Goal: Communication & Community: Answer question/provide support

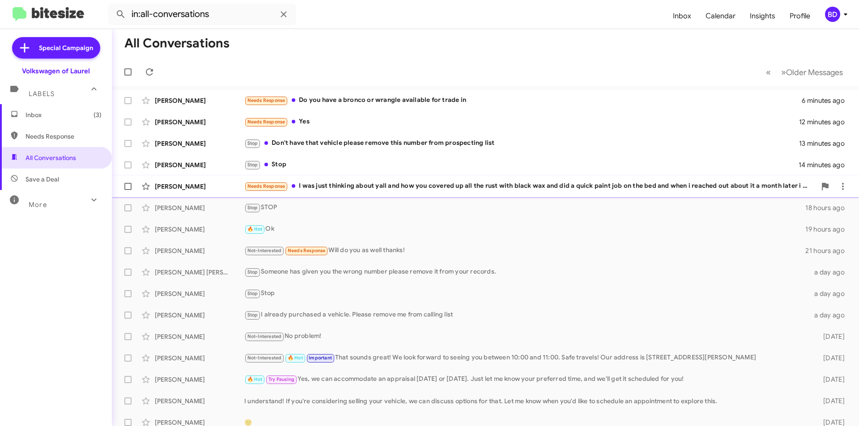
click at [359, 185] on div "Needs Response I was just thinking about yall and how you covered up all the ru…" at bounding box center [529, 186] width 571 height 10
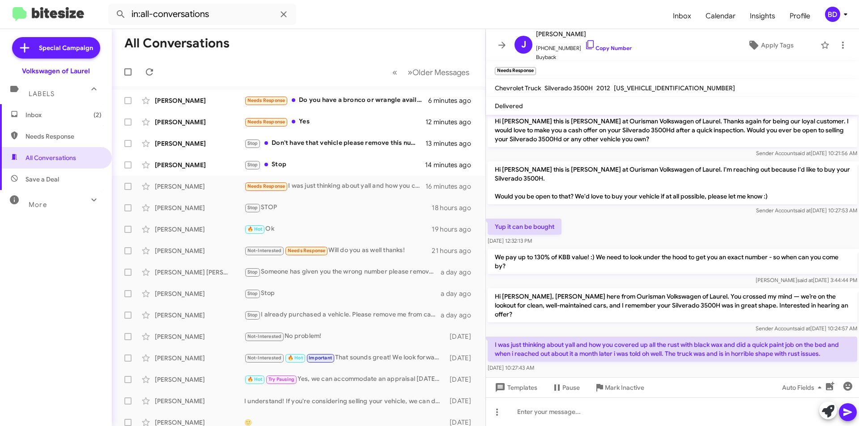
scroll to position [5, 0]
click at [332, 165] on div "Stop Stop" at bounding box center [343, 165] width 198 height 10
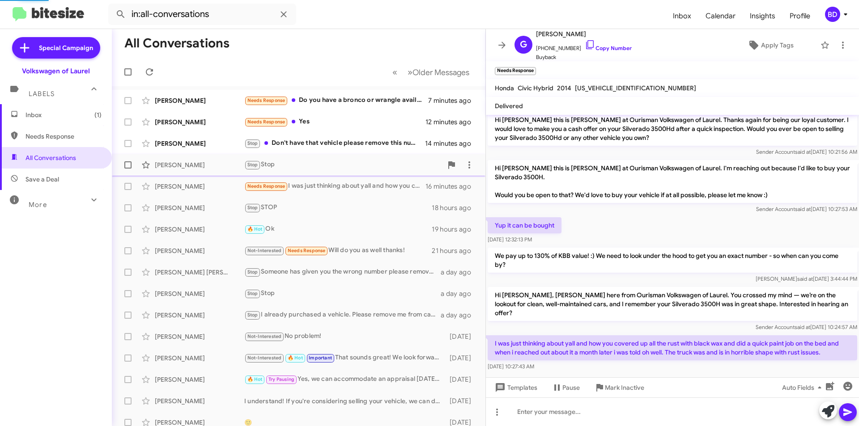
scroll to position [142, 0]
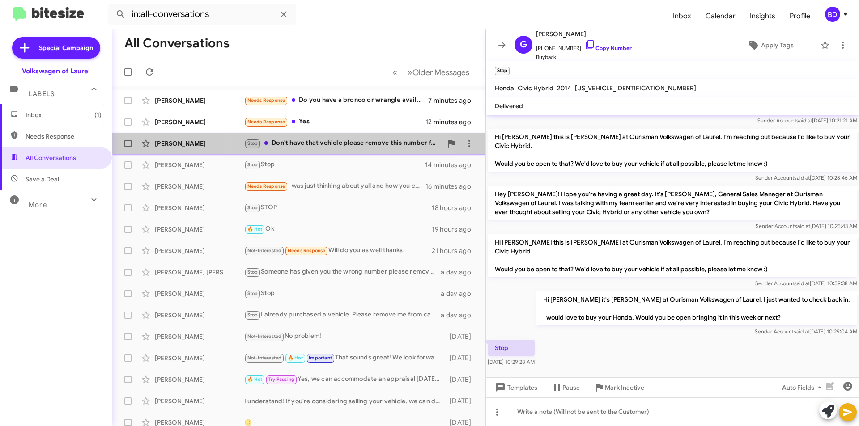
click at [348, 141] on div "Stop Don't have that vehicle please remove this number from prospecting list" at bounding box center [343, 143] width 198 height 10
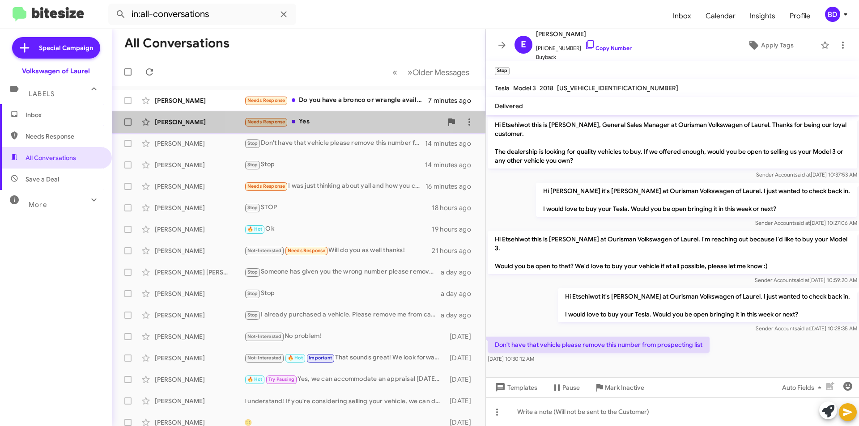
click at [329, 126] on div "Needs Response Yes" at bounding box center [343, 122] width 198 height 10
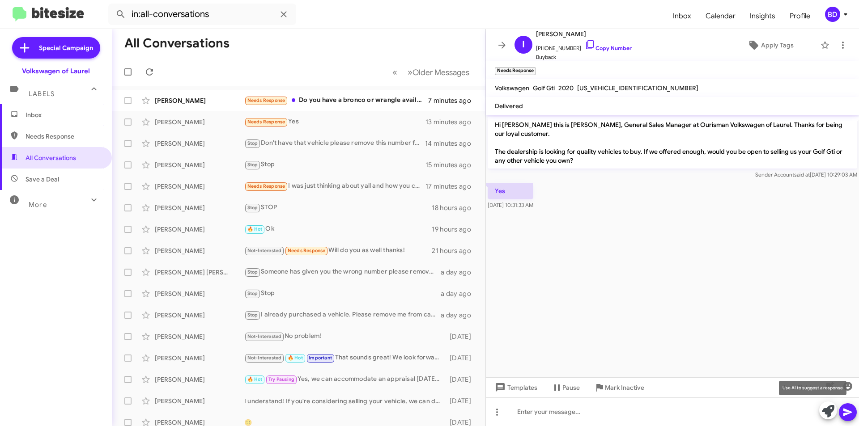
click at [829, 410] on icon at bounding box center [827, 411] width 13 height 13
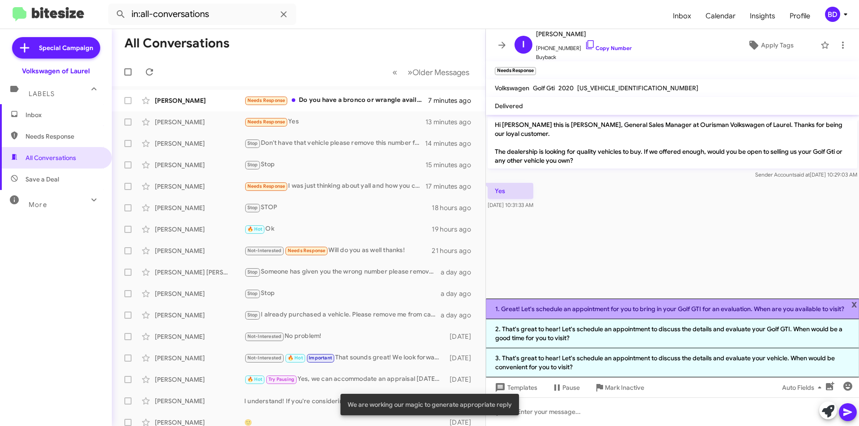
click at [611, 306] on li "1. Great! Let's schedule an appointment for you to bring in your Golf GTI for a…" at bounding box center [672, 309] width 373 height 21
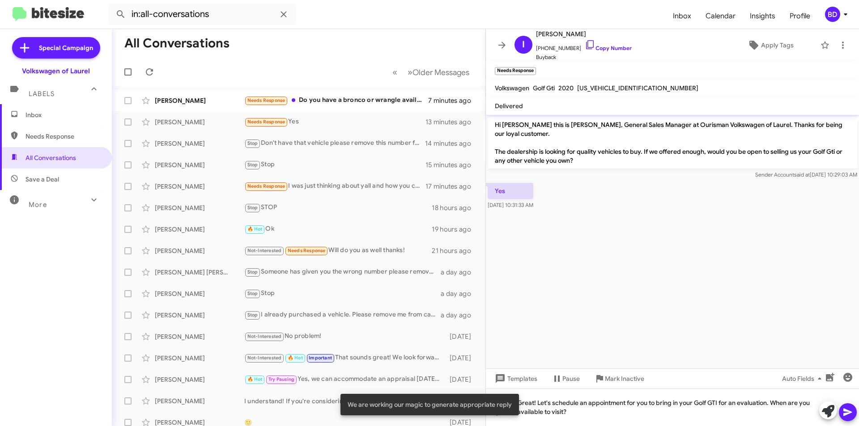
click at [852, 415] on icon at bounding box center [847, 412] width 11 height 11
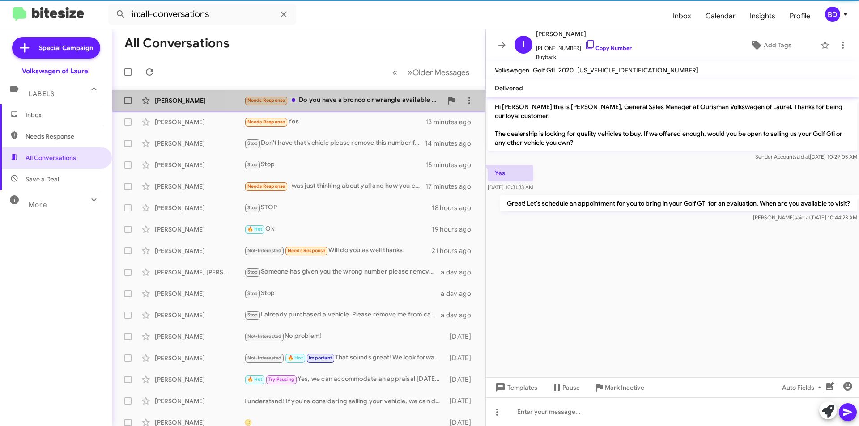
click at [360, 95] on div "Needs Response Do you have a bronco or wrangle available for trade in" at bounding box center [343, 100] width 198 height 10
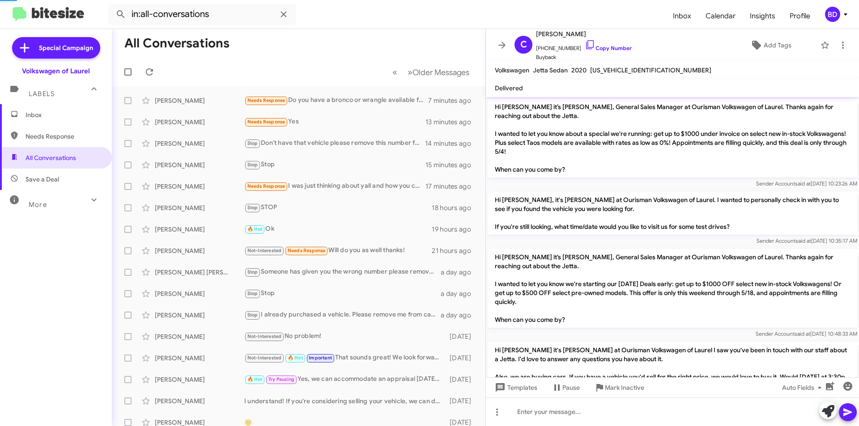
scroll to position [1070, 0]
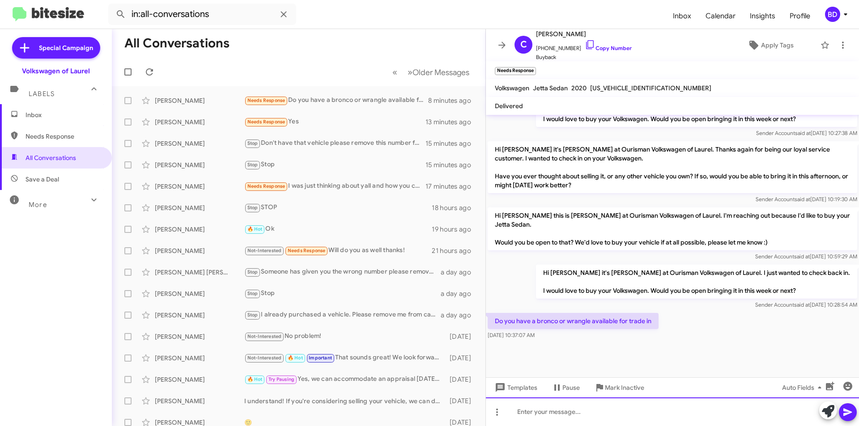
paste div
click at [844, 410] on icon at bounding box center [847, 413] width 8 height 8
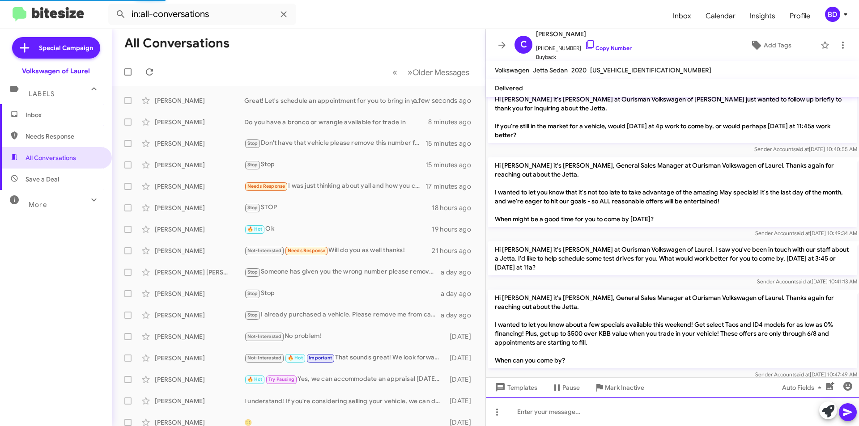
scroll to position [0, 0]
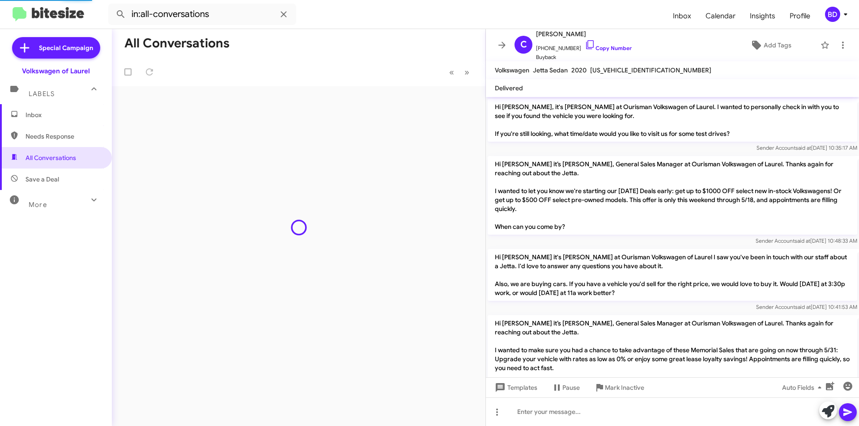
scroll to position [1007, 0]
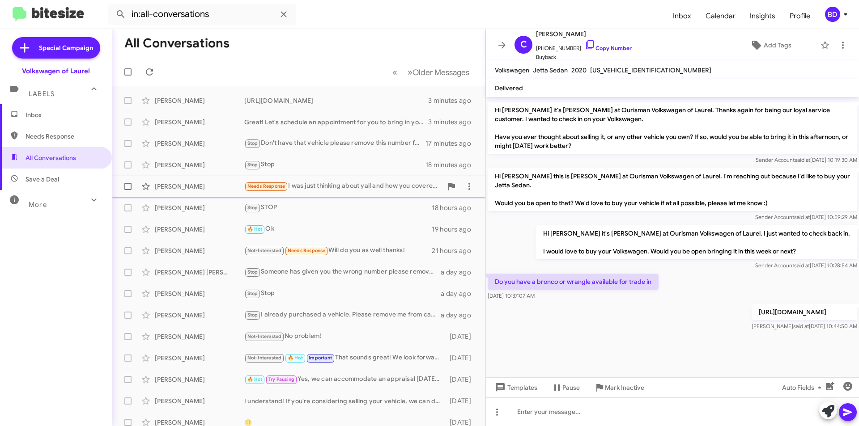
click at [353, 184] on div "Needs Response I was just thinking about yall and how you covered up all the ru…" at bounding box center [343, 186] width 198 height 10
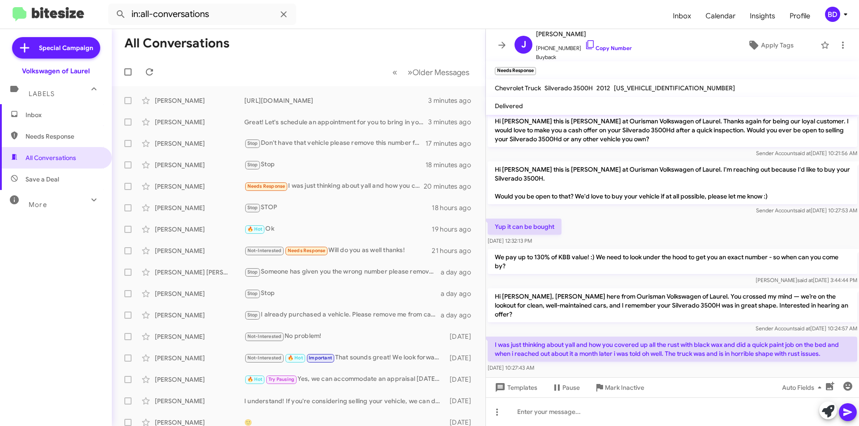
scroll to position [5, 0]
click at [633, 387] on span "Mark Inactive" at bounding box center [624, 388] width 39 height 16
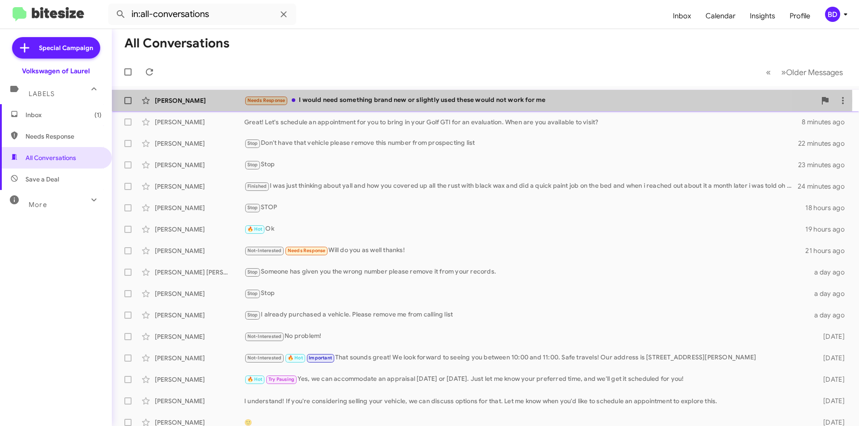
click at [367, 101] on div "Needs Response I would need something brand new or slightly used these would no…" at bounding box center [529, 100] width 571 height 10
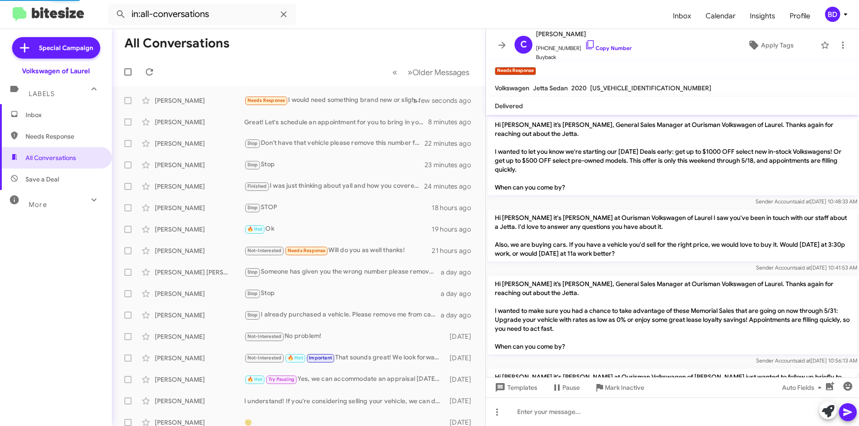
scroll to position [981, 0]
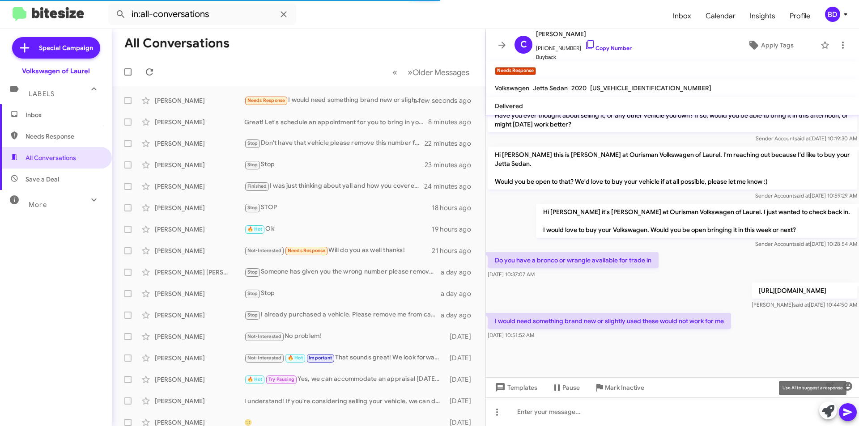
click at [826, 411] on icon at bounding box center [827, 411] width 13 height 13
click at [821, 410] on icon at bounding box center [827, 411] width 13 height 13
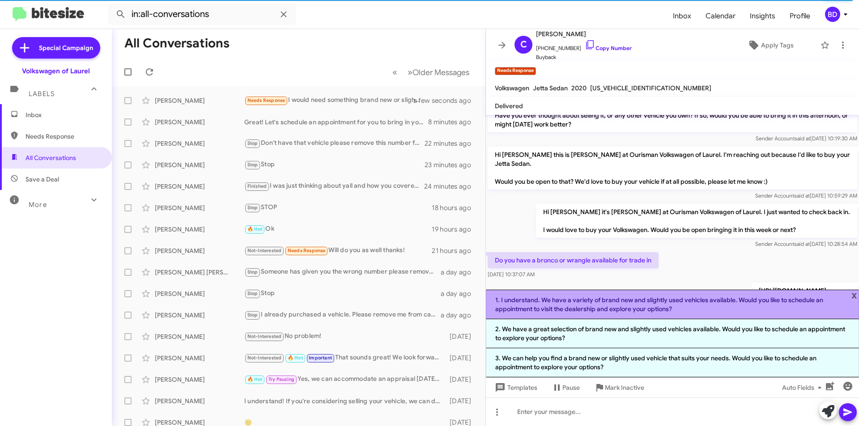
click at [636, 306] on li "1. I understand. We have a variety of brand new and slightly used vehicles avai…" at bounding box center [672, 305] width 373 height 30
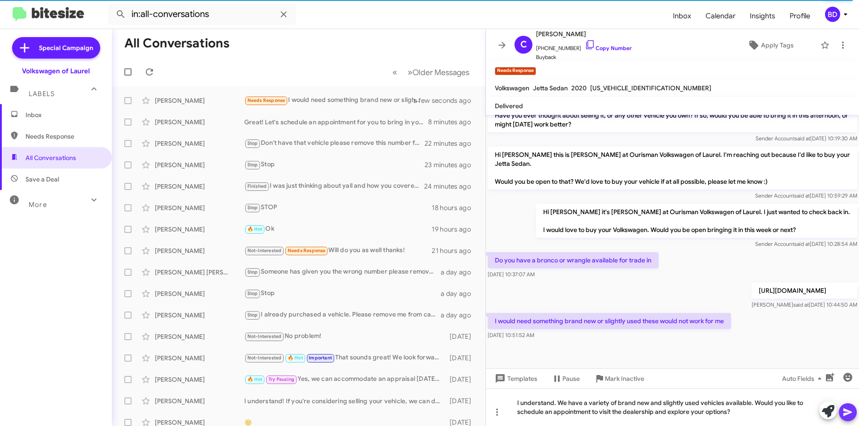
click at [847, 412] on icon at bounding box center [847, 412] width 11 height 11
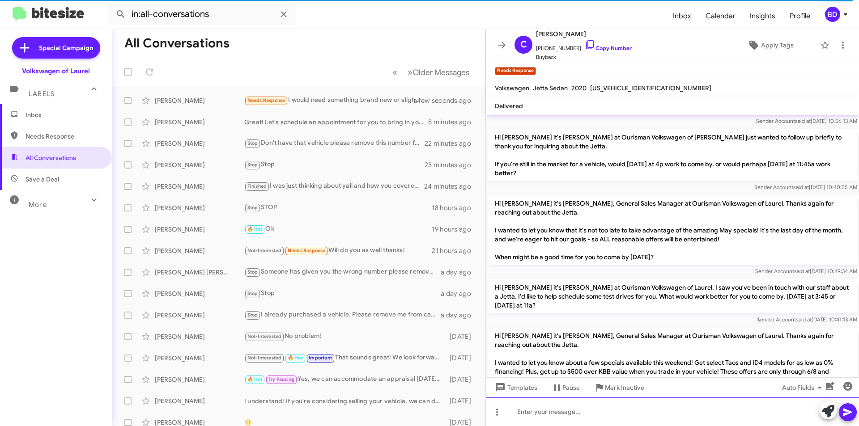
scroll to position [0, 0]
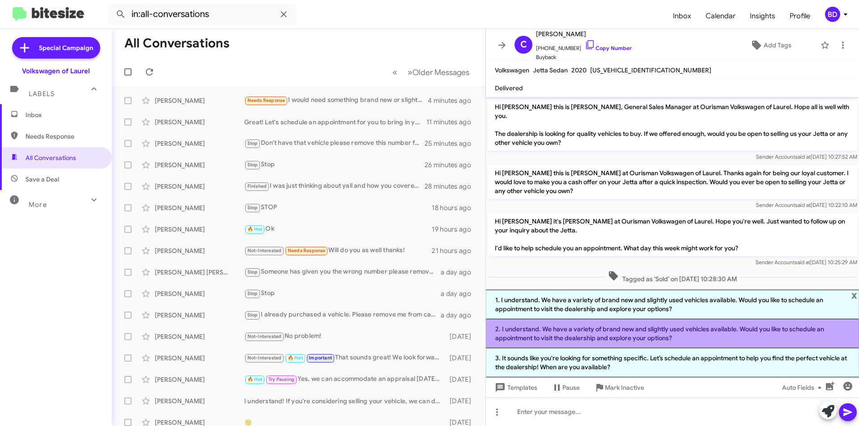
click at [580, 332] on li "2. I understand. We have a variety of brand new and slightly used vehicles avai…" at bounding box center [672, 333] width 373 height 29
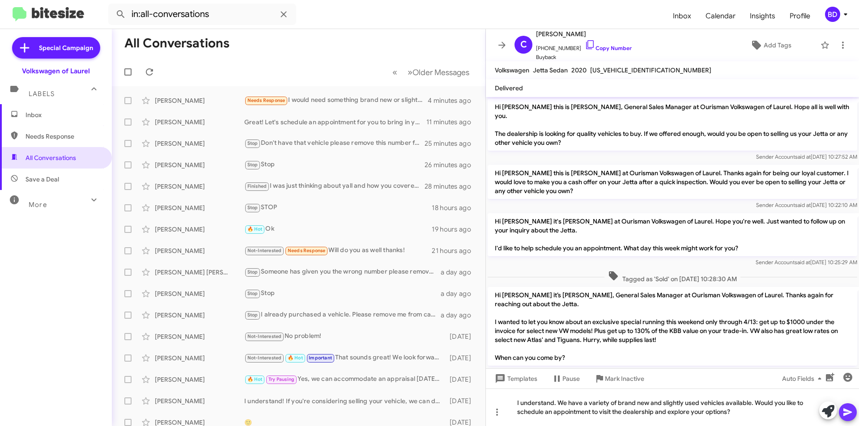
click at [846, 413] on icon at bounding box center [847, 412] width 11 height 11
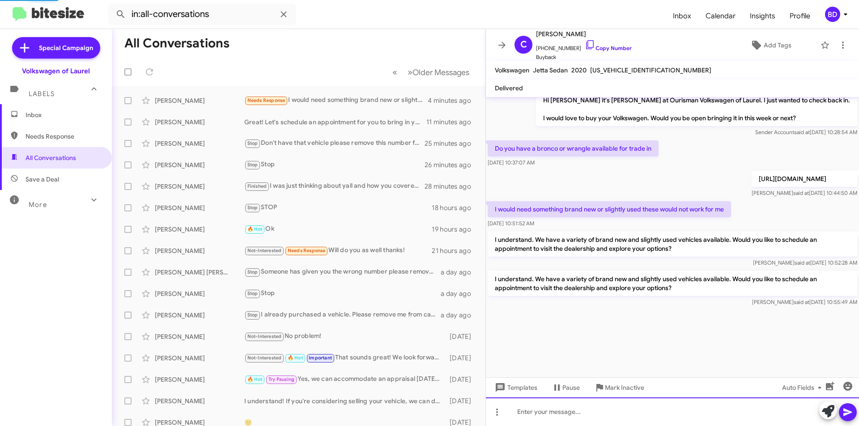
scroll to position [1838, 0]
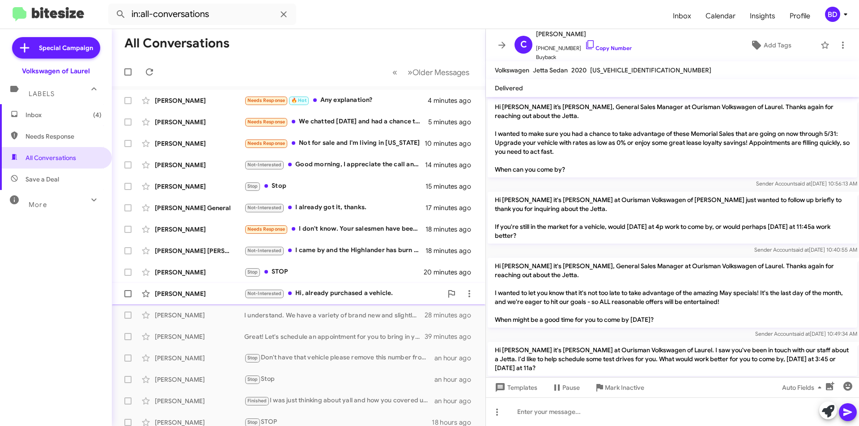
scroll to position [900, 0]
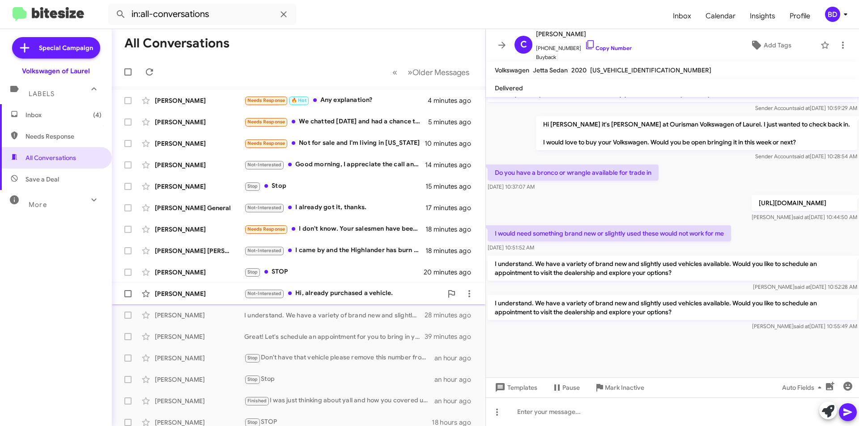
click at [335, 296] on div "Not-Interested Hi, already purchased a vehicle." at bounding box center [343, 293] width 198 height 10
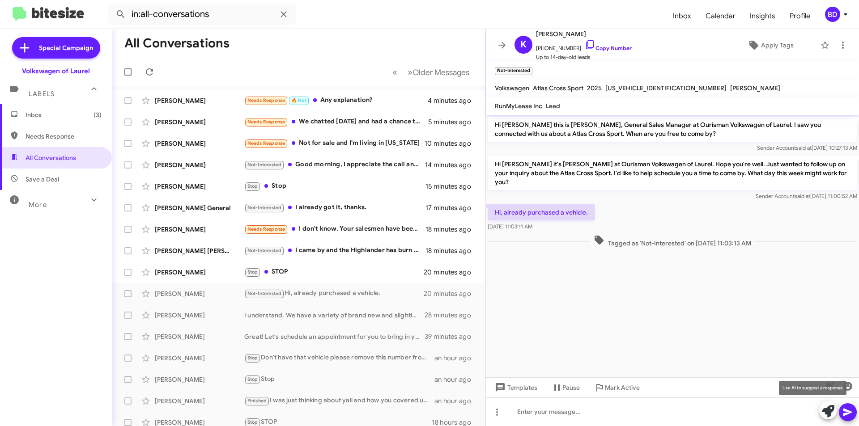
click at [831, 409] on icon at bounding box center [827, 411] width 13 height 13
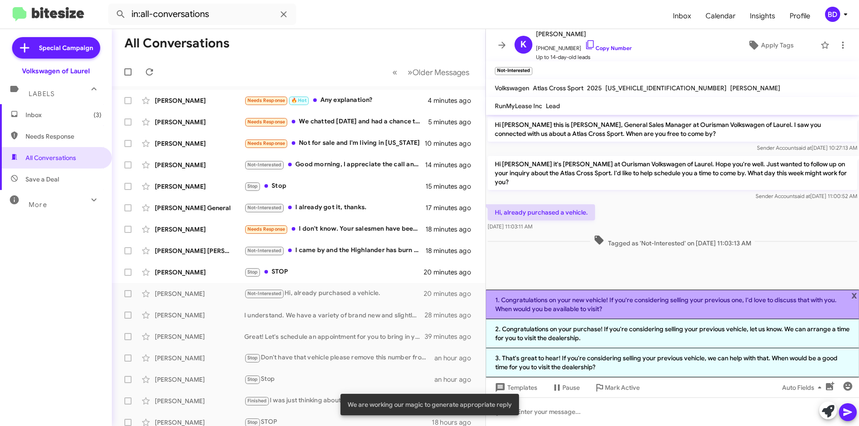
click at [629, 307] on li "1. Congratulations on your new vehicle! If you're considering selling your prev…" at bounding box center [672, 305] width 373 height 30
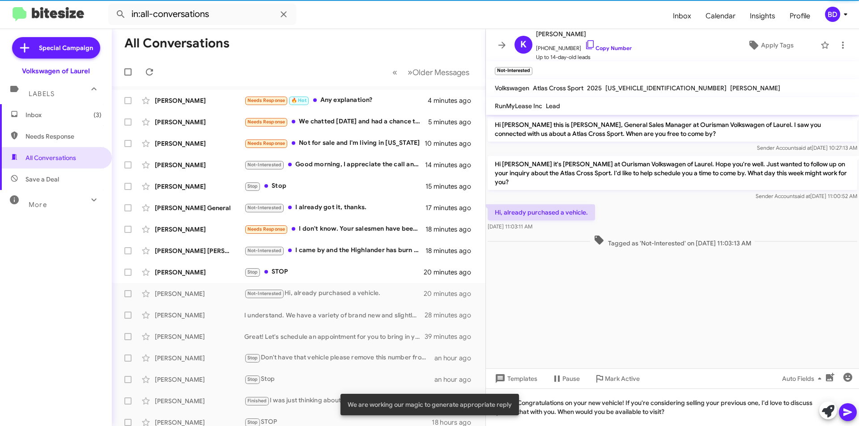
click at [853, 411] on button at bounding box center [847, 412] width 18 height 18
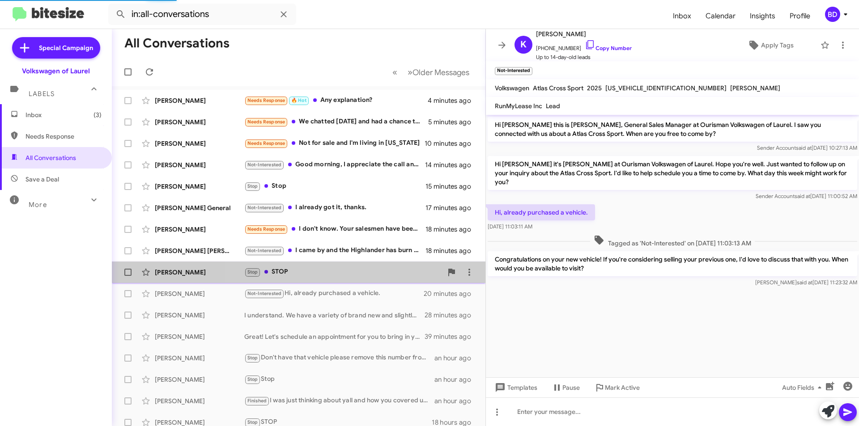
click at [364, 271] on div "Stop STOP" at bounding box center [343, 272] width 198 height 10
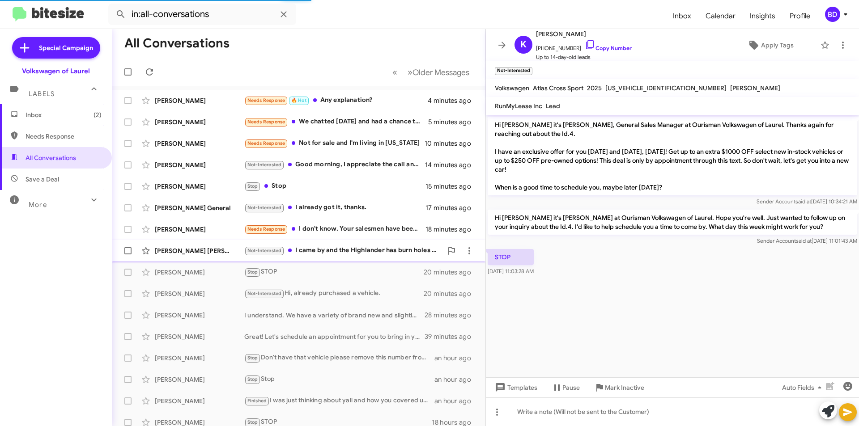
click at [366, 253] on div "Not-Interested I came by and the Highlander has burn holes in it and I'm no lon…" at bounding box center [343, 250] width 198 height 10
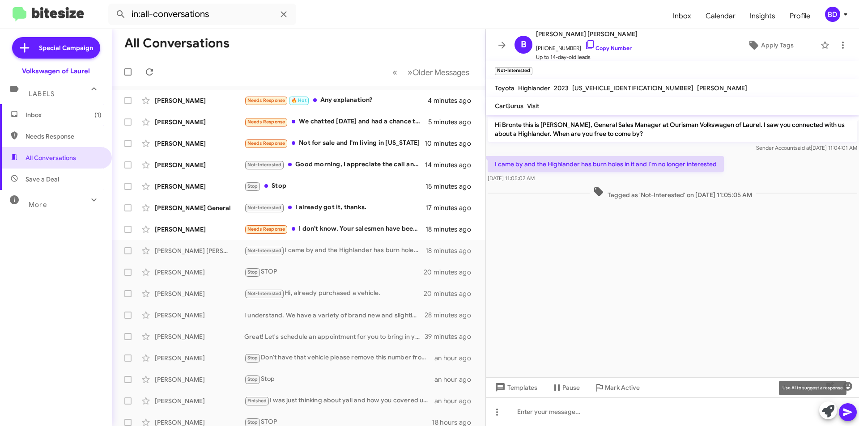
click at [828, 413] on icon at bounding box center [827, 411] width 13 height 13
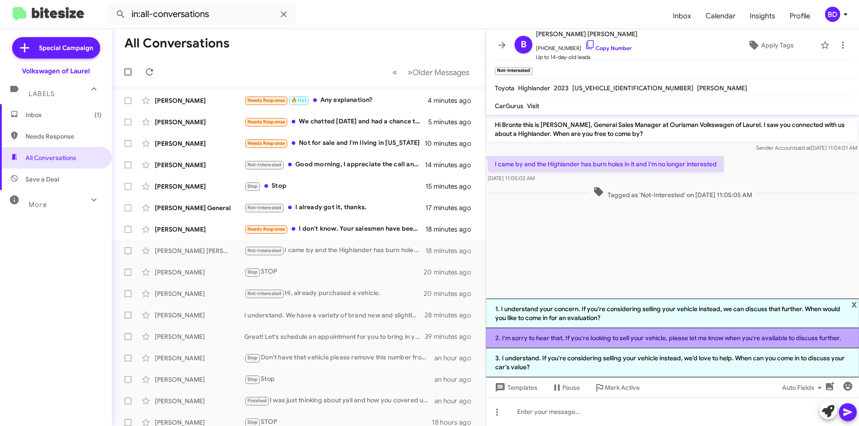
click at [565, 342] on li "2. I'm sorry to hear that. If you're looking to sell your vehicle, please let m…" at bounding box center [672, 338] width 373 height 20
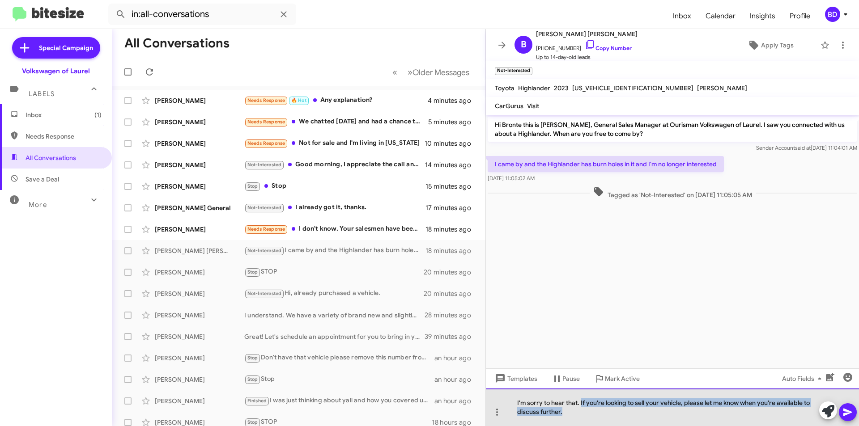
drag, startPoint x: 581, startPoint y: 402, endPoint x: 591, endPoint y: 416, distance: 16.7
click at [591, 416] on div "I'm sorry to hear that. If you're looking to sell your vehicle, please let me k…" at bounding box center [672, 408] width 373 height 38
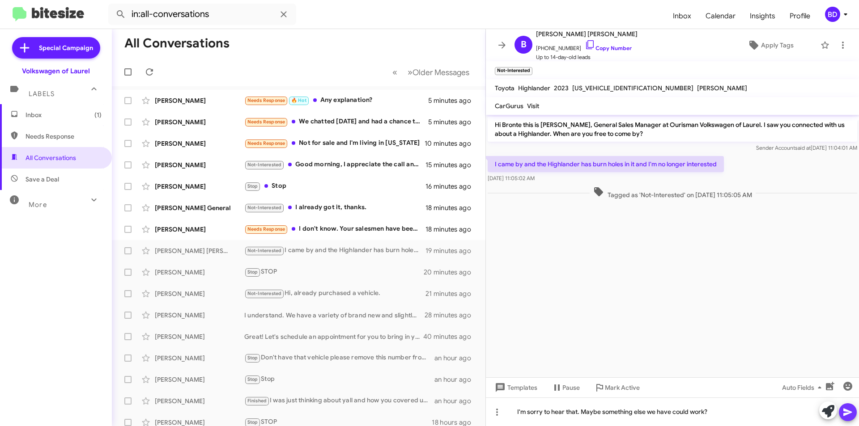
click at [846, 410] on icon at bounding box center [847, 413] width 8 height 8
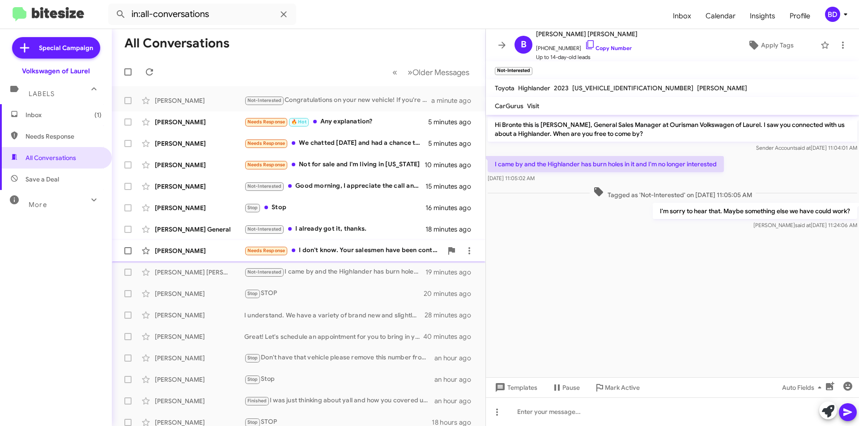
click at [373, 253] on div "Needs Response I don't know. Your salesmen have been contacting me. I am travel…" at bounding box center [343, 250] width 198 height 10
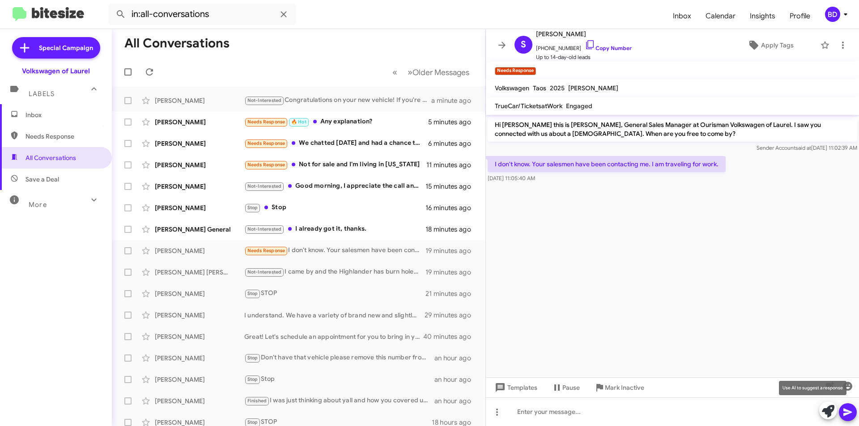
click at [823, 406] on icon at bounding box center [827, 411] width 13 height 13
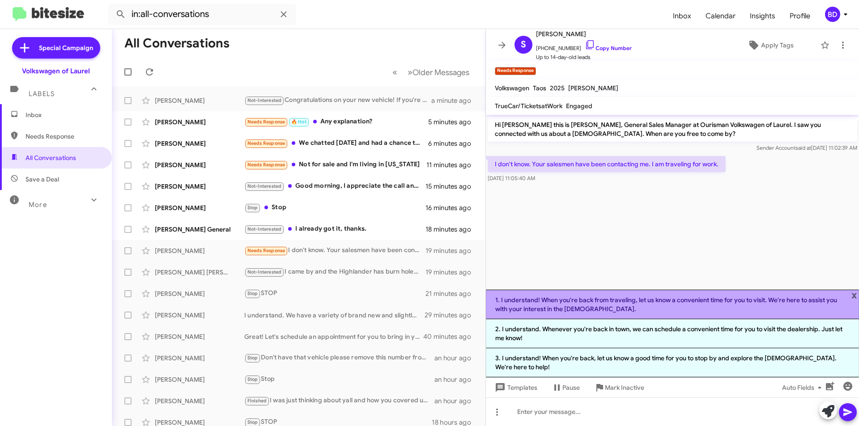
click at [703, 314] on li "1. I understand! When you're back from traveling, let us know a convenient time…" at bounding box center [672, 305] width 373 height 30
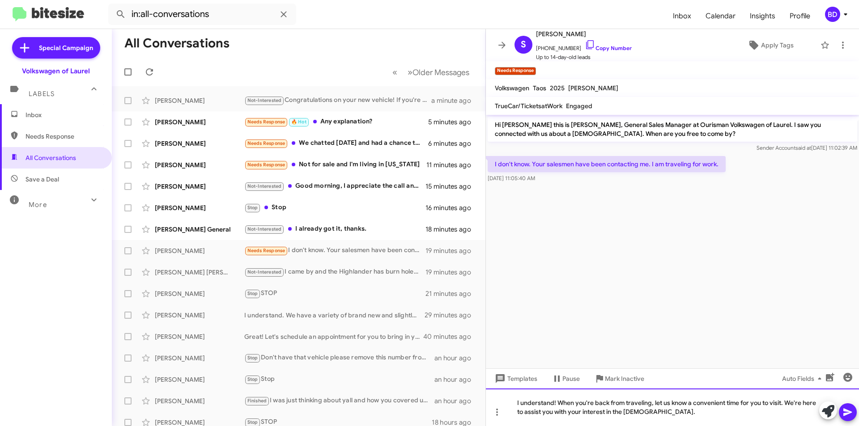
drag, startPoint x: 786, startPoint y: 402, endPoint x: 802, endPoint y: 418, distance: 22.5
click at [847, 413] on icon at bounding box center [847, 413] width 8 height 8
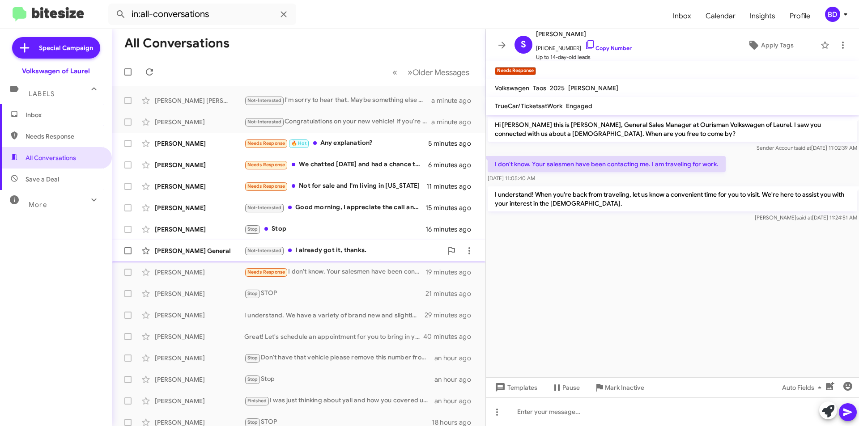
click at [341, 249] on div "Not-Interested I already got it, thanks." at bounding box center [343, 250] width 198 height 10
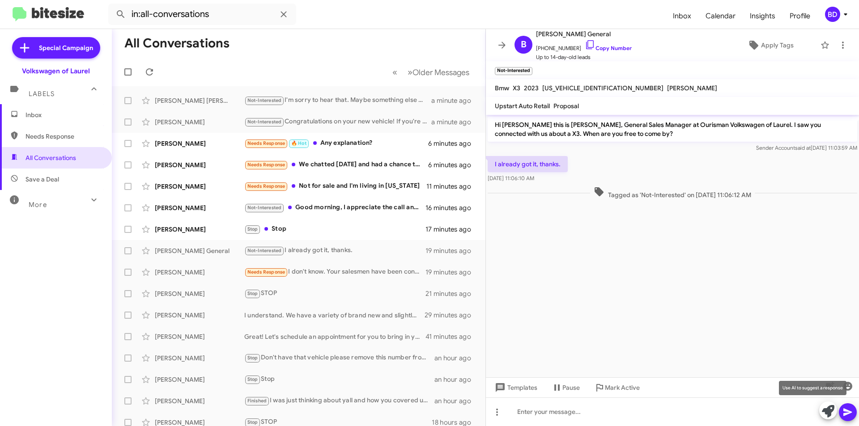
click at [827, 408] on icon at bounding box center [827, 411] width 13 height 13
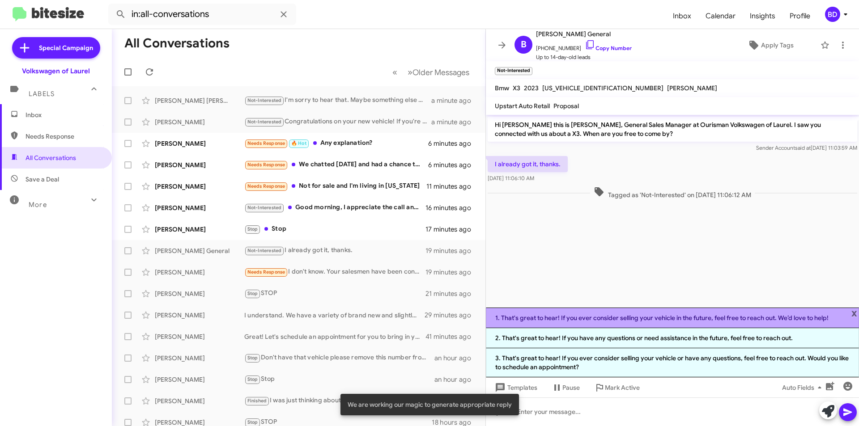
click at [603, 316] on li "1. That's great to hear! If you ever consider selling your vehicle in the futur…" at bounding box center [672, 318] width 373 height 21
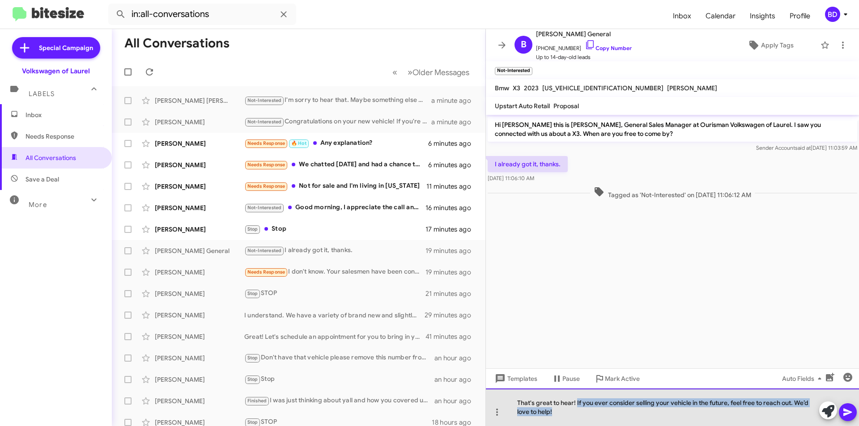
drag, startPoint x: 575, startPoint y: 402, endPoint x: 586, endPoint y: 412, distance: 14.6
click at [586, 412] on div "That's great to hear! If you ever consider selling your vehicle in the future, …" at bounding box center [672, 408] width 373 height 38
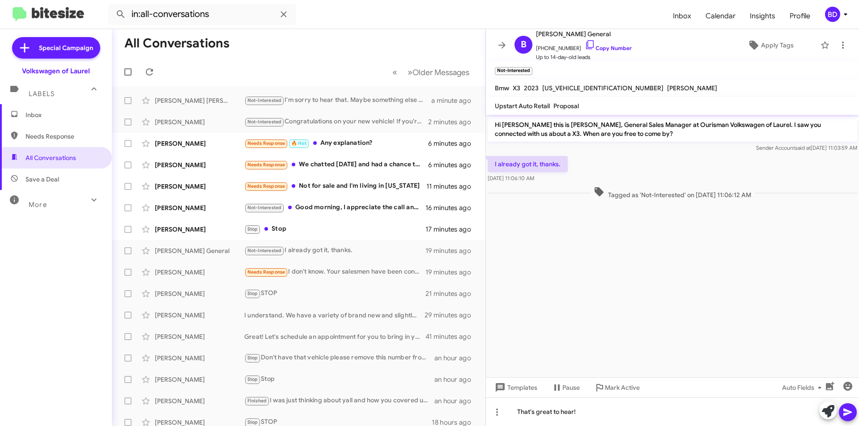
click at [850, 414] on icon at bounding box center [847, 412] width 11 height 11
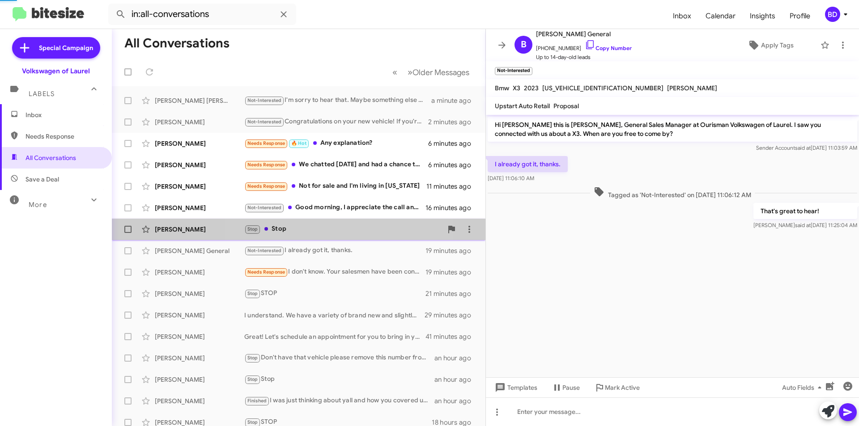
click at [318, 229] on div "Stop Stop" at bounding box center [343, 229] width 198 height 10
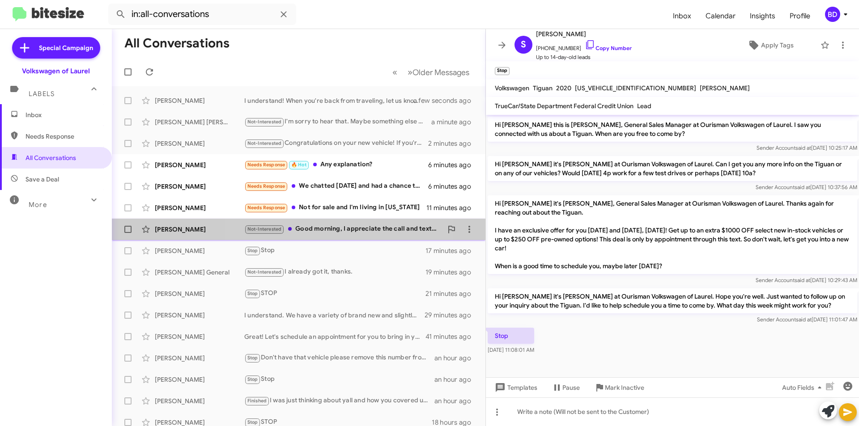
click at [336, 228] on div "Not-Interested Good morning, I appreciate the call and text. I informed your te…" at bounding box center [343, 229] width 198 height 10
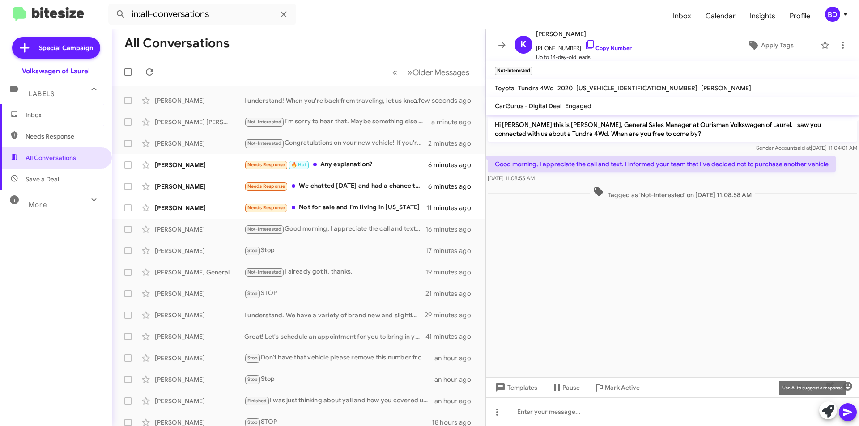
click at [828, 410] on icon at bounding box center [827, 411] width 13 height 13
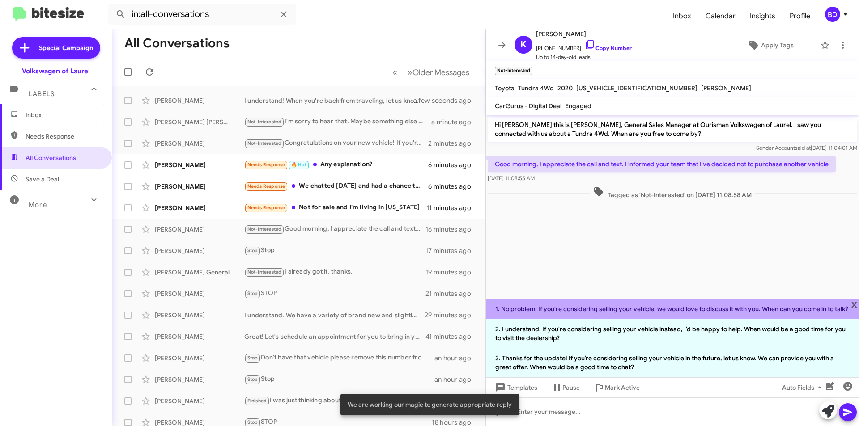
click at [632, 302] on li "1. No problem! If you're considering selling your vehicle, we would love to dis…" at bounding box center [672, 309] width 373 height 21
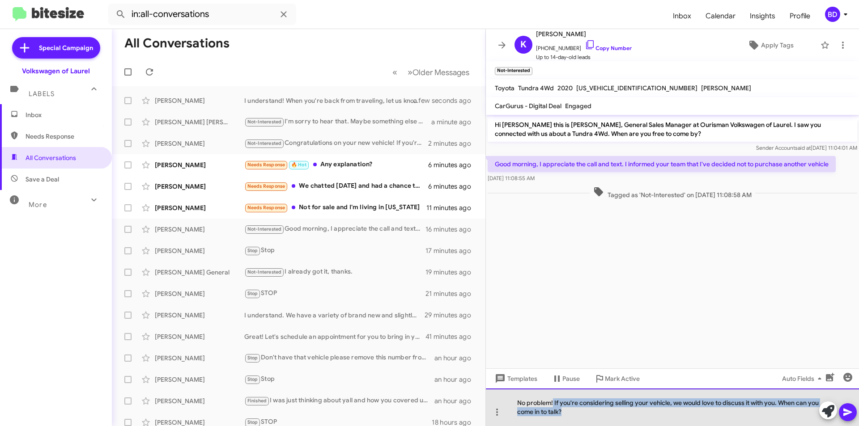
drag, startPoint x: 553, startPoint y: 403, endPoint x: 582, endPoint y: 415, distance: 31.7
click at [582, 415] on div "No problem! If you're considering selling your vehicle, we would love to discus…" at bounding box center [672, 408] width 373 height 38
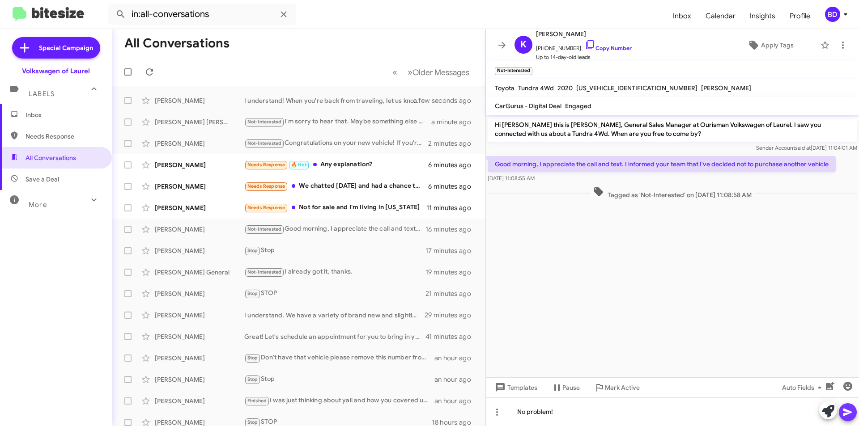
click at [855, 416] on button at bounding box center [847, 412] width 18 height 18
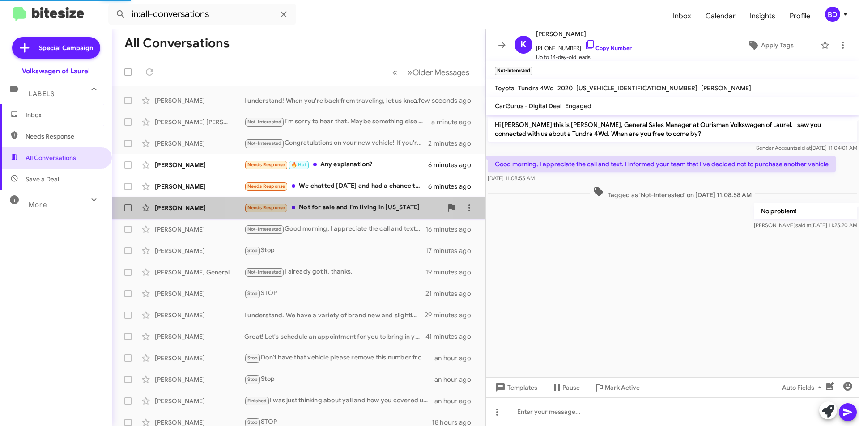
click at [334, 211] on div "Needs Response Not for sale and I'm living in Florida" at bounding box center [343, 208] width 198 height 10
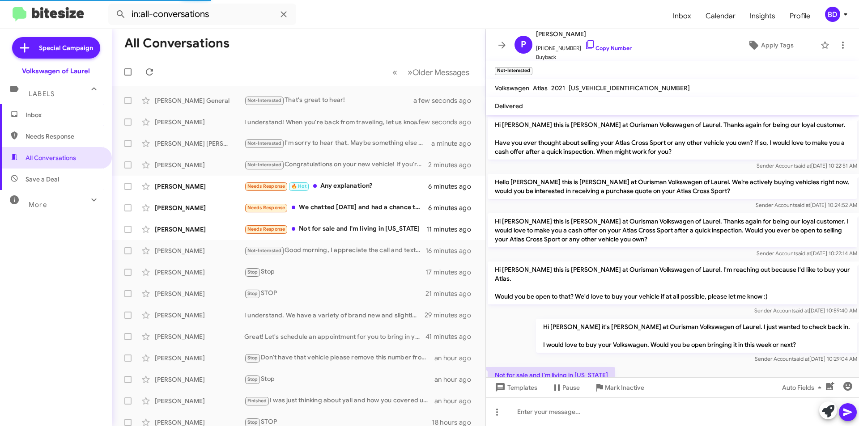
scroll to position [23, 0]
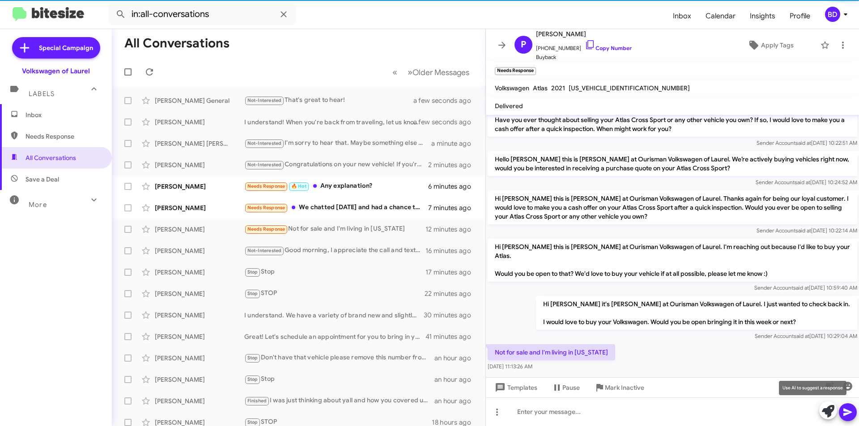
click at [820, 406] on button at bounding box center [828, 411] width 18 height 18
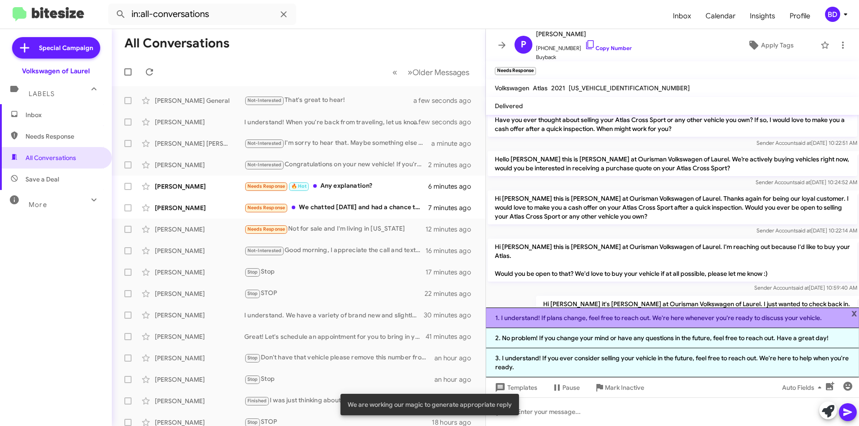
click at [670, 322] on li "1. I understand! If plans change, feel free to reach out. We're here whenever y…" at bounding box center [672, 318] width 373 height 21
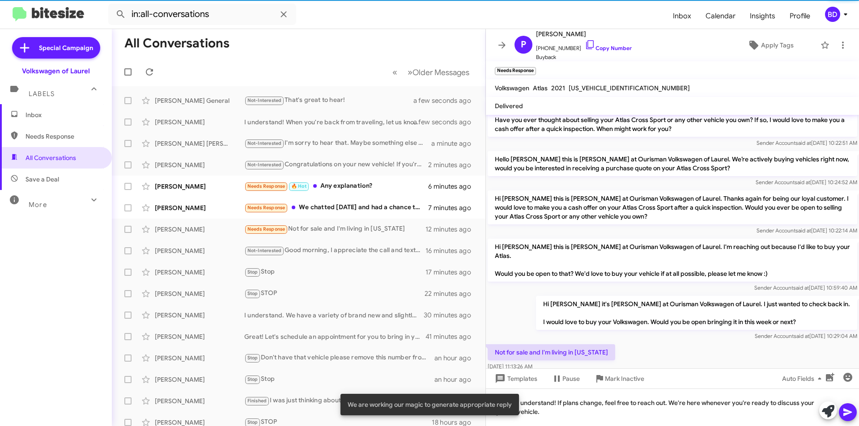
click at [847, 414] on icon at bounding box center [847, 413] width 8 height 8
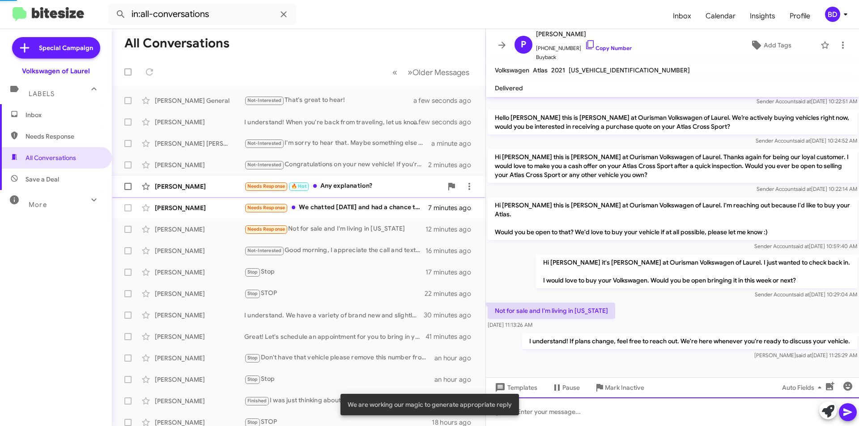
scroll to position [38, 0]
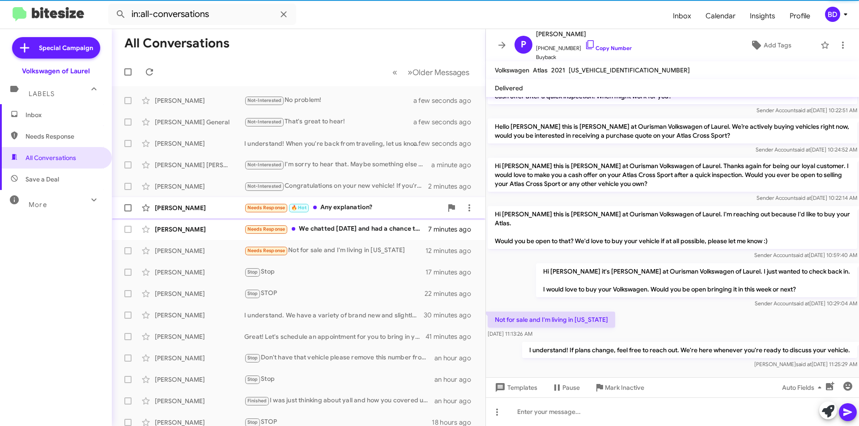
click at [353, 211] on div "Needs Response 🔥 Hot Any explanation?" at bounding box center [343, 208] width 198 height 10
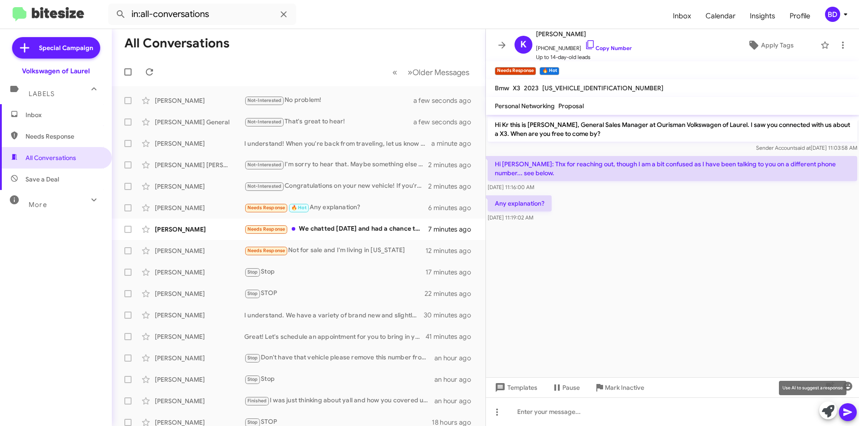
click at [825, 415] on icon at bounding box center [827, 411] width 13 height 13
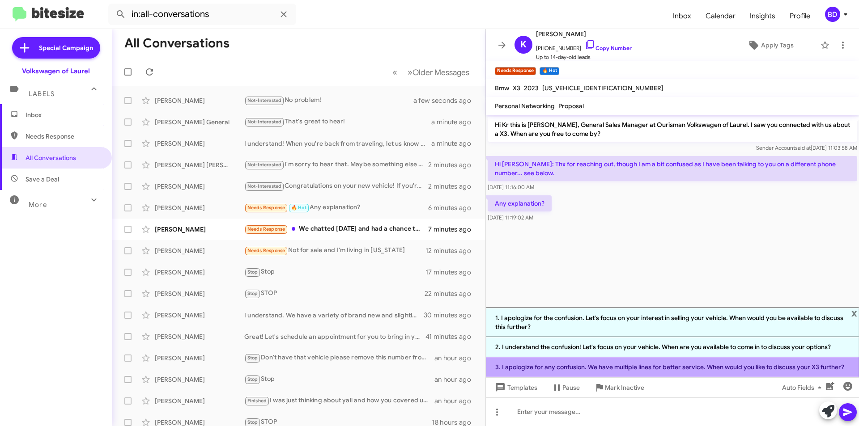
click at [604, 368] on li "3. I apologize for any confusion. We have multiple lines for better service. Wh…" at bounding box center [672, 367] width 373 height 20
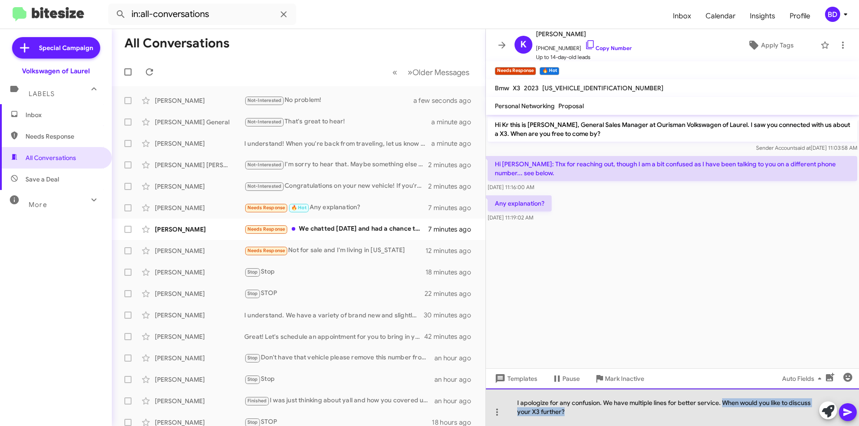
drag, startPoint x: 723, startPoint y: 405, endPoint x: 733, endPoint y: 415, distance: 14.2
click at [733, 415] on div "I apologize for any confusion. We have multiple lines for better service. When …" at bounding box center [672, 408] width 373 height 38
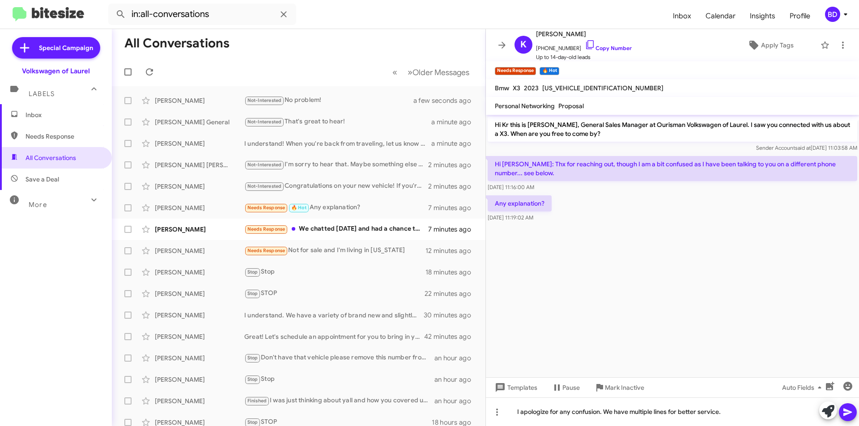
click at [844, 413] on icon at bounding box center [847, 412] width 11 height 11
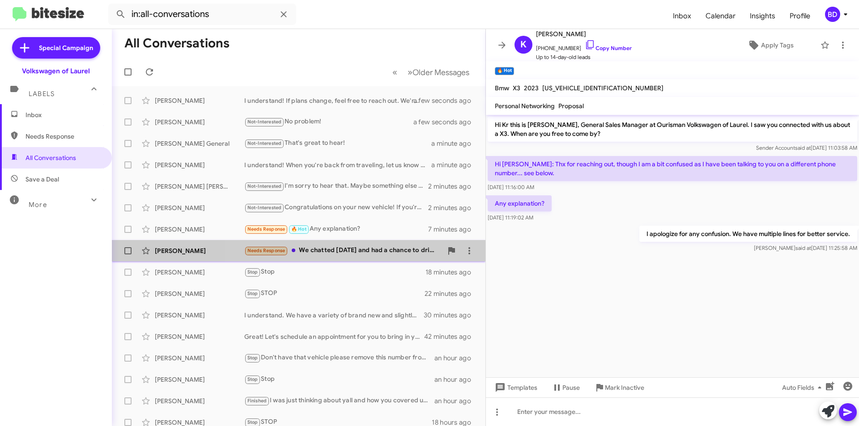
click at [368, 252] on div "Needs Response We chatted yesterday and had a chance to drive the car on Saturd…" at bounding box center [343, 250] width 198 height 10
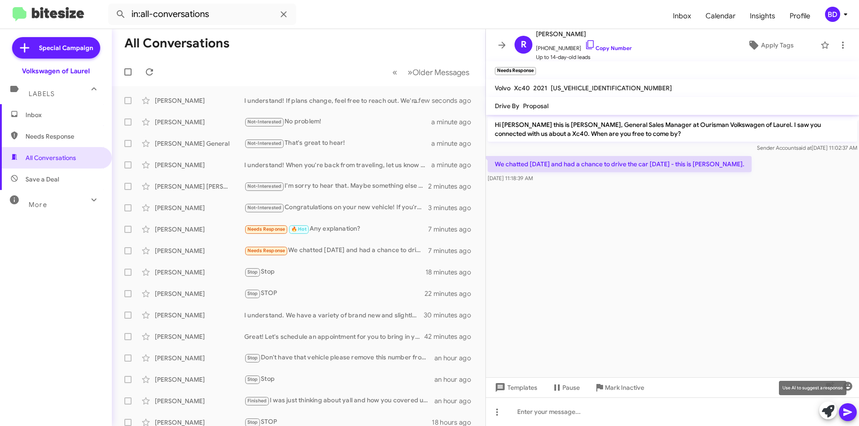
click at [827, 410] on icon at bounding box center [827, 411] width 13 height 13
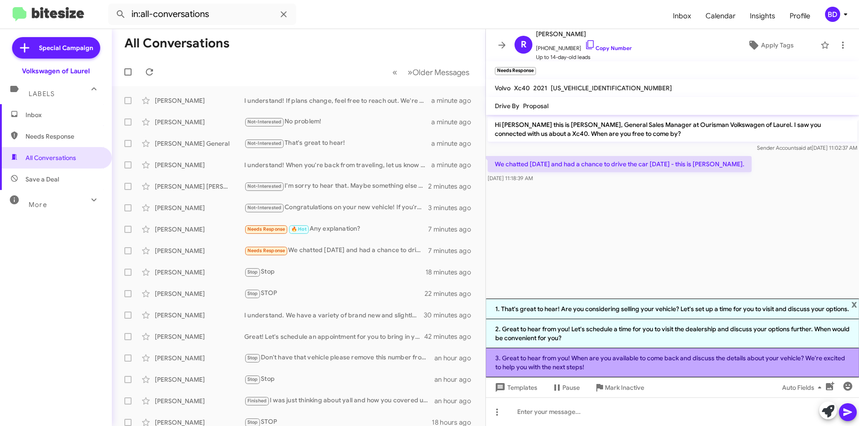
click at [608, 360] on li "3. Great to hear from you! When are you available to come back and discuss the …" at bounding box center [672, 362] width 373 height 29
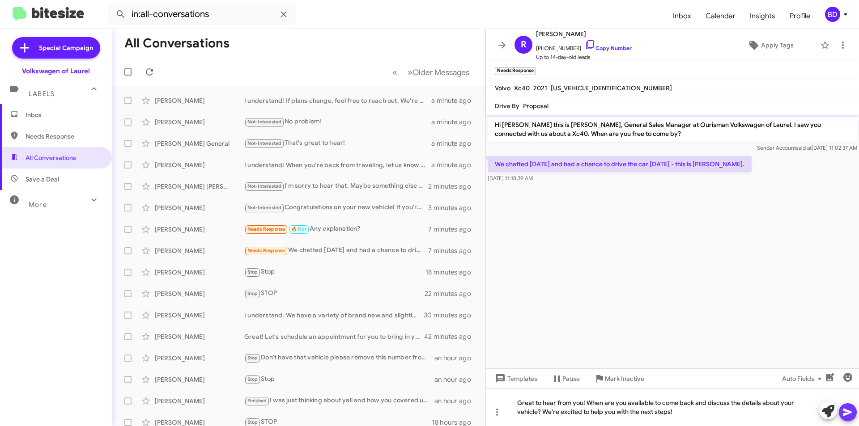
click at [841, 414] on button at bounding box center [847, 412] width 18 height 18
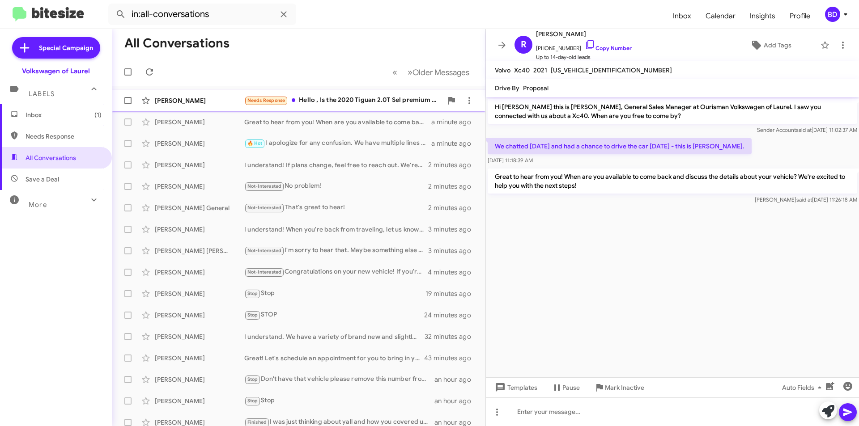
click at [359, 101] on div "Needs Response Hello , Is the 2020 Tiguan 2.0T Sel premium r line available?" at bounding box center [343, 100] width 198 height 10
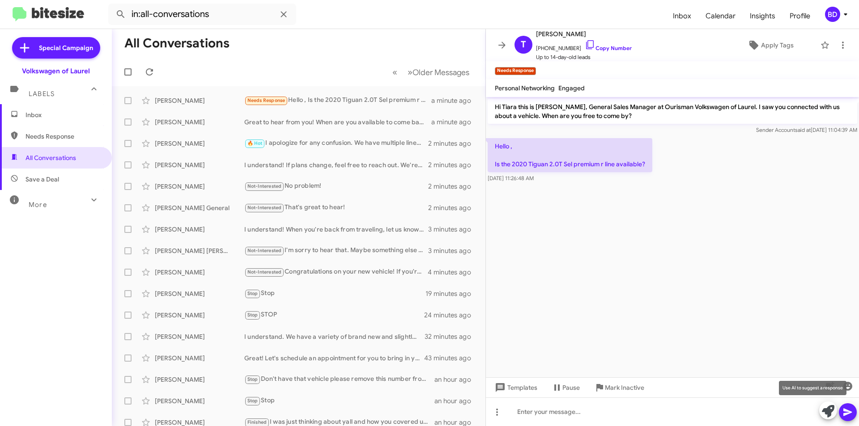
click at [826, 409] on icon at bounding box center [827, 411] width 13 height 13
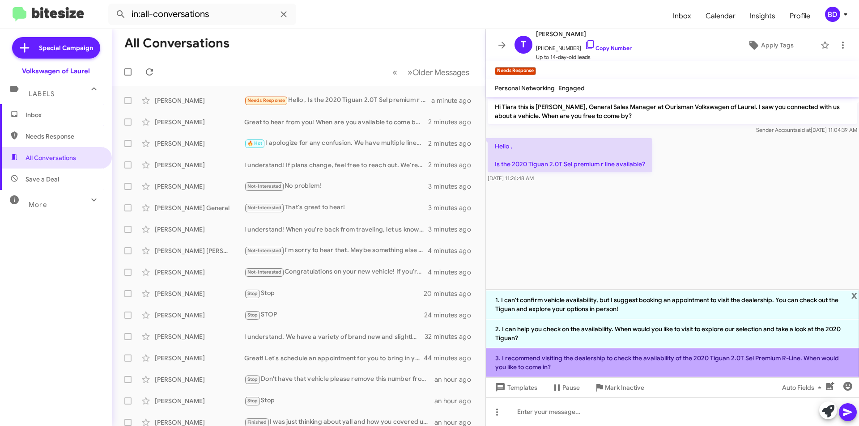
click at [626, 363] on li "3. I recommend visiting the dealership to check the availability of the 2020 Ti…" at bounding box center [672, 362] width 373 height 29
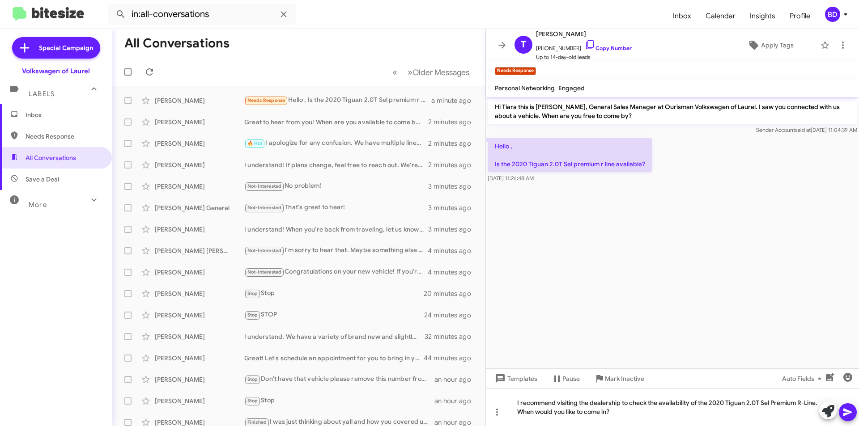
click at [849, 415] on icon at bounding box center [847, 412] width 11 height 11
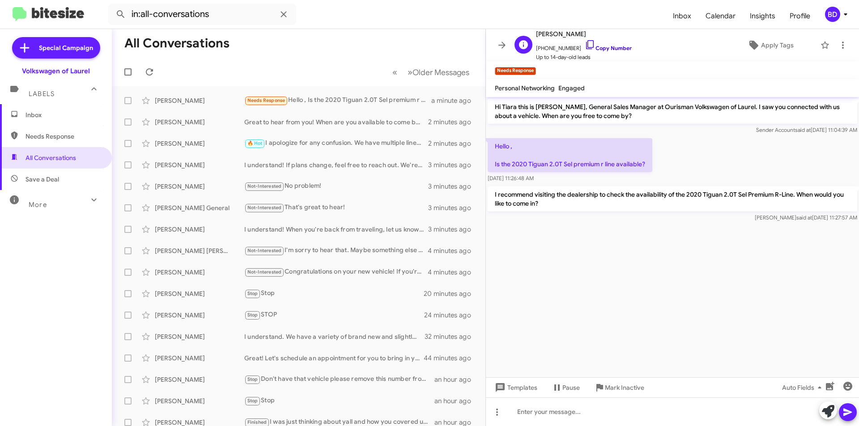
click at [600, 47] on link "Copy Number" at bounding box center [607, 48] width 47 height 7
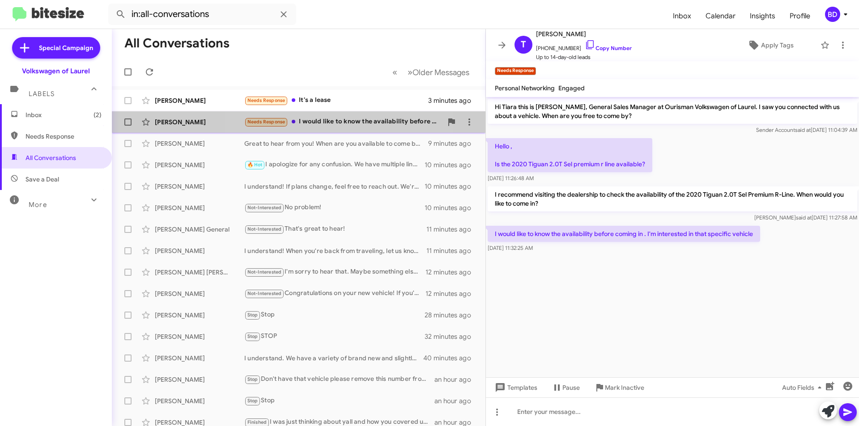
click at [338, 120] on div "Needs Response I would like to know the availability before coming in . I'm int…" at bounding box center [343, 122] width 198 height 10
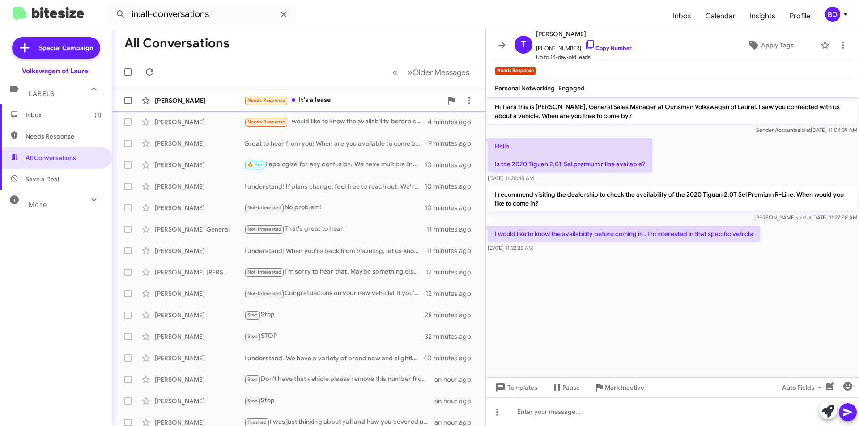
click at [326, 99] on div "Needs Response It's a lease" at bounding box center [343, 100] width 198 height 10
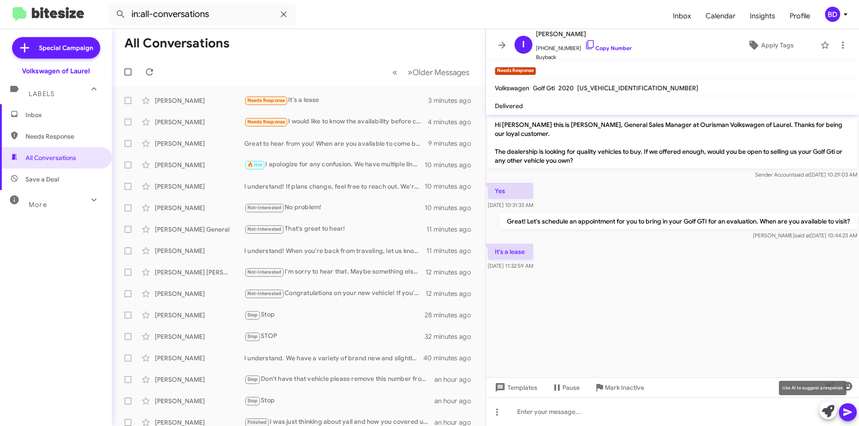
click at [829, 408] on icon at bounding box center [827, 411] width 13 height 13
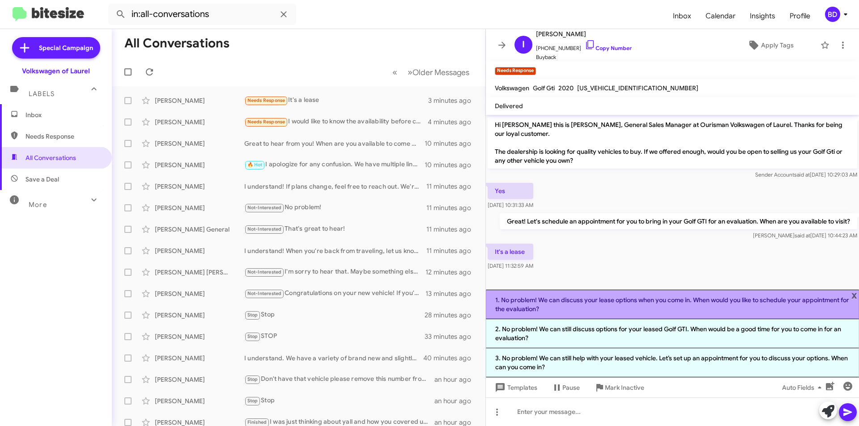
click at [688, 305] on li "1. No problem! We can discuss your lease options when you come in. When would y…" at bounding box center [672, 305] width 373 height 30
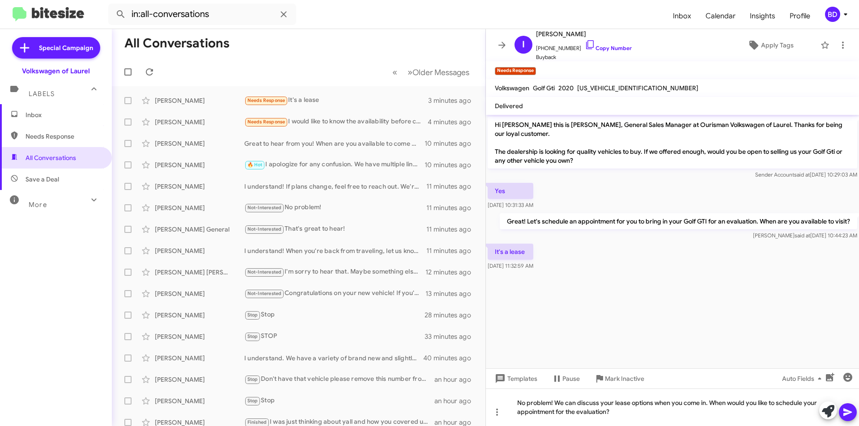
click at [842, 412] on icon at bounding box center [847, 412] width 11 height 11
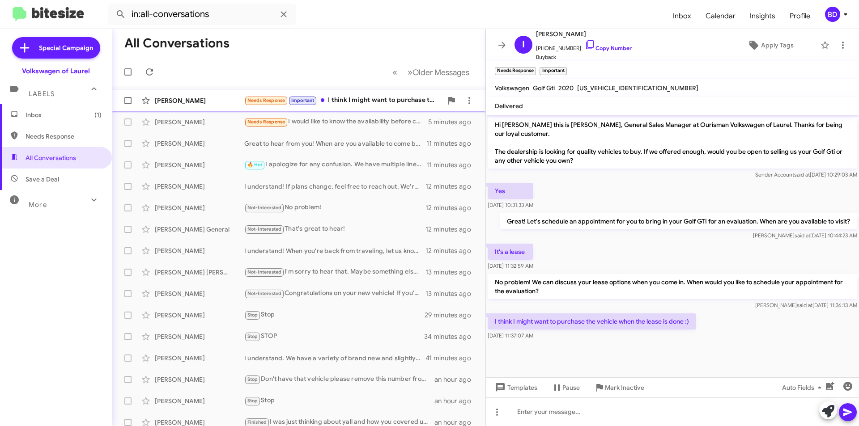
click at [369, 100] on div "Needs Response Important I think I might want to purchase the vehicle when the …" at bounding box center [343, 100] width 198 height 10
click at [829, 409] on icon at bounding box center [827, 411] width 13 height 13
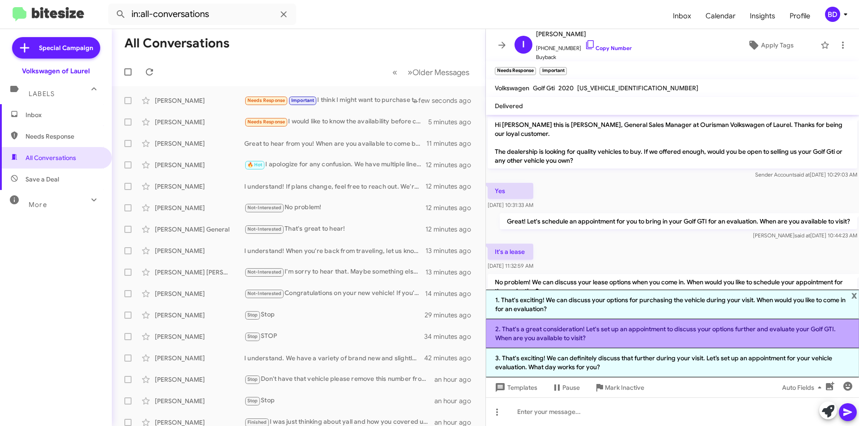
click at [627, 333] on li "2. That's a great consideration! Let's set up an appointment to discuss your op…" at bounding box center [672, 333] width 373 height 29
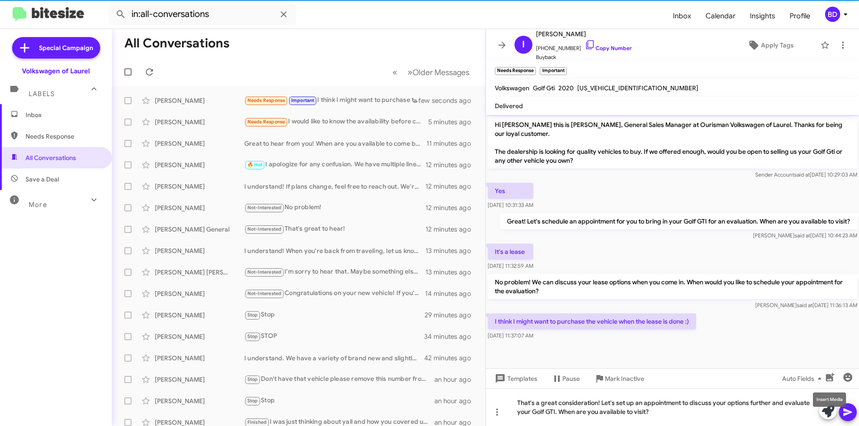
click at [846, 410] on mat-tooltip-component "Insert Media" at bounding box center [829, 399] width 46 height 27
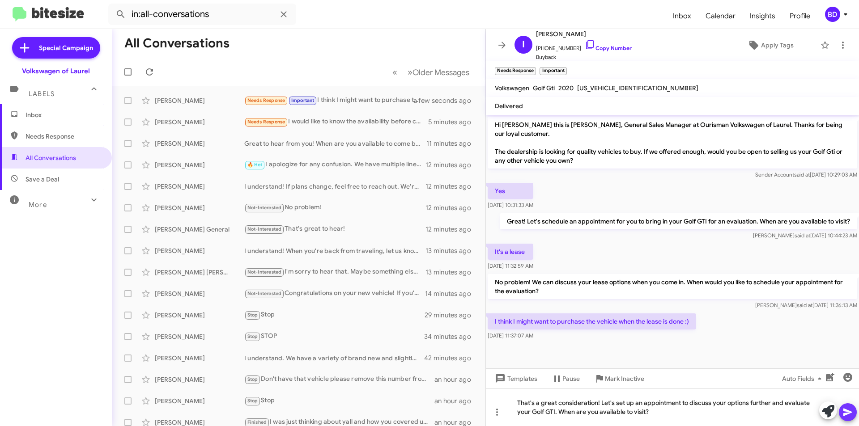
click at [848, 415] on icon at bounding box center [847, 412] width 11 height 11
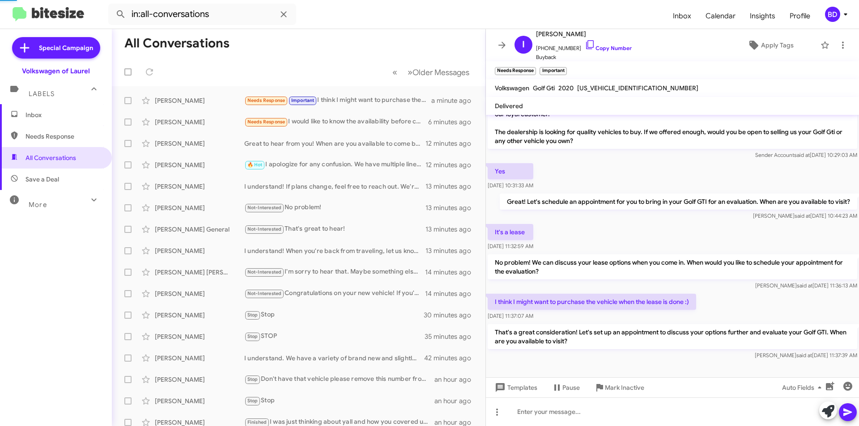
scroll to position [85, 0]
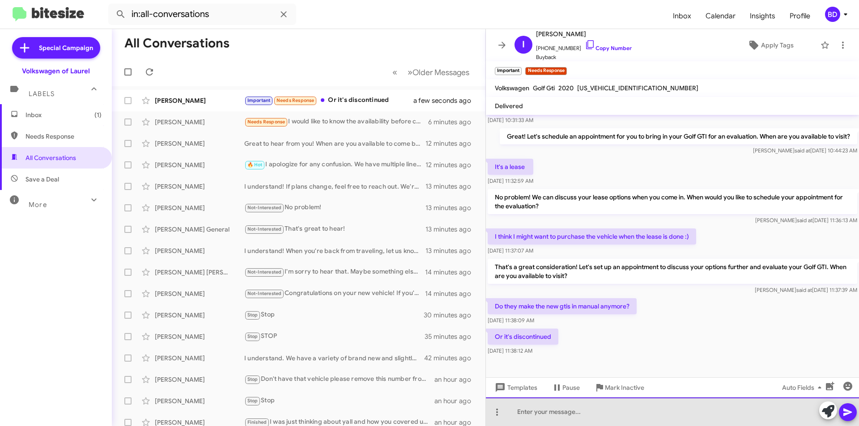
click at [591, 411] on div at bounding box center [672, 412] width 373 height 29
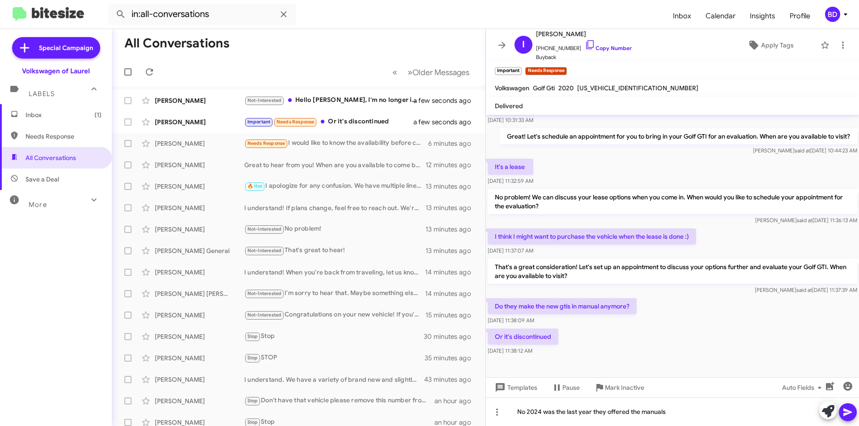
click at [853, 410] on button at bounding box center [847, 412] width 18 height 18
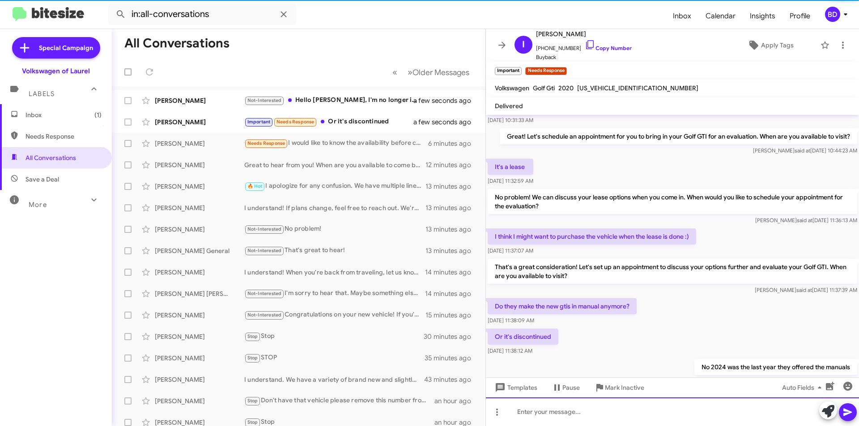
scroll to position [0, 0]
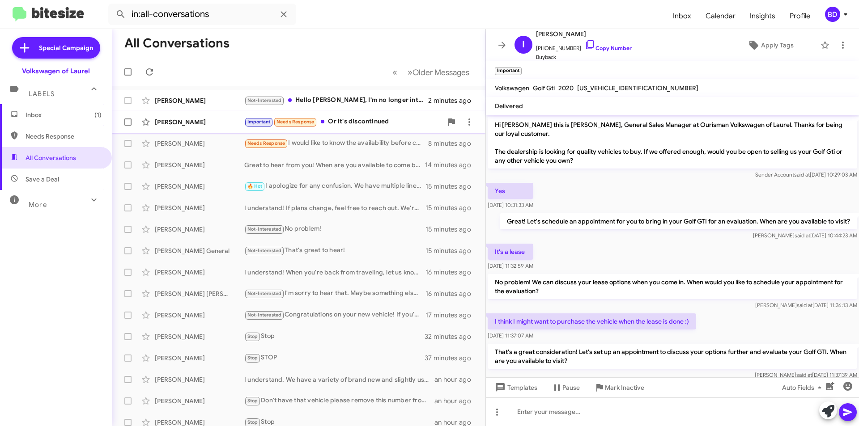
click at [377, 126] on div "Important Needs Response Or it's discontinued" at bounding box center [343, 122] width 198 height 10
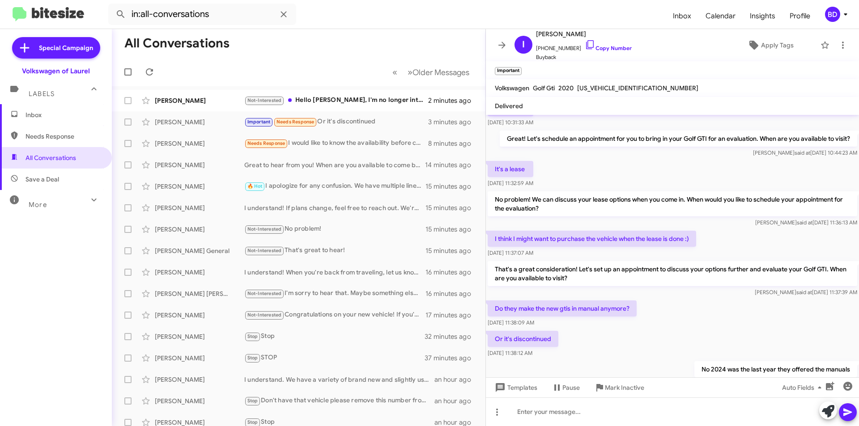
scroll to position [118, 0]
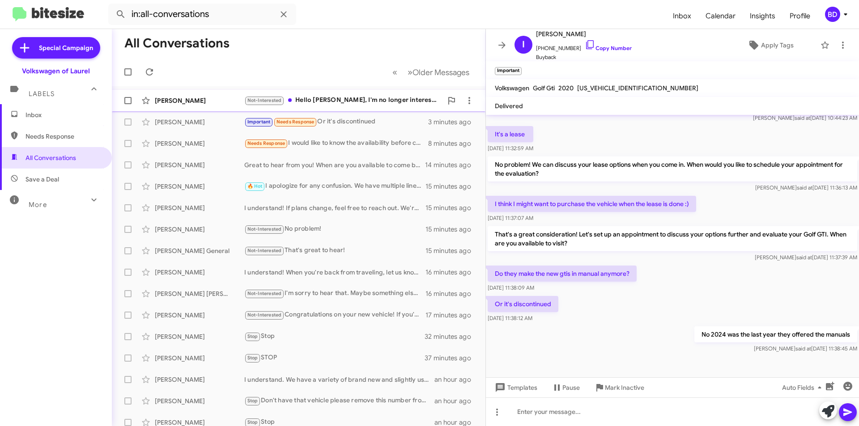
click at [334, 99] on div "Not-Interested Hello Hung, I'm no longer interested in the Tiguan" at bounding box center [343, 100] width 198 height 10
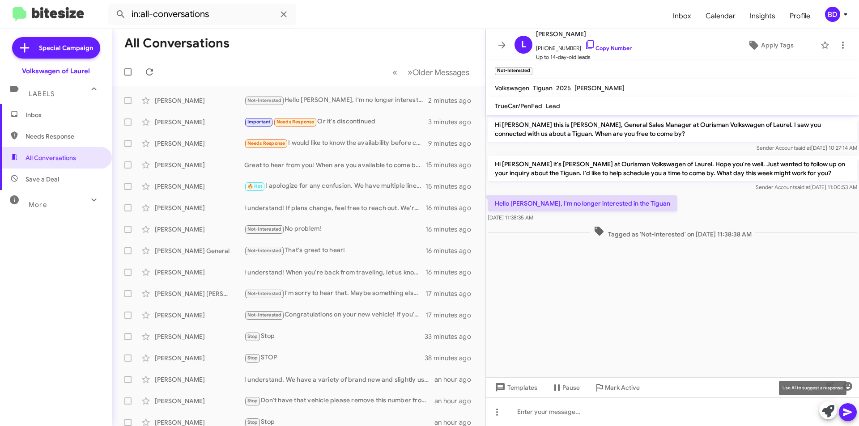
click at [828, 411] on icon at bounding box center [827, 411] width 13 height 13
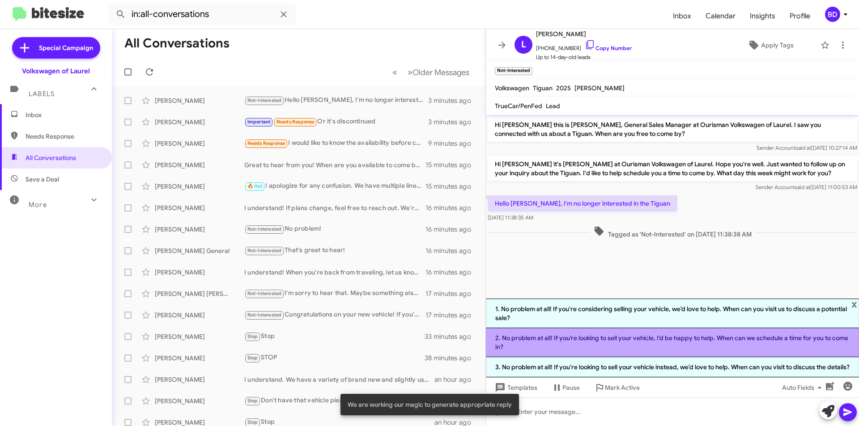
drag, startPoint x: 640, startPoint y: 332, endPoint x: 698, endPoint y: 347, distance: 60.0
click at [641, 332] on li "2. No problem at all! If you’re looking to sell your vehicle, I’d be happy to h…" at bounding box center [672, 342] width 373 height 29
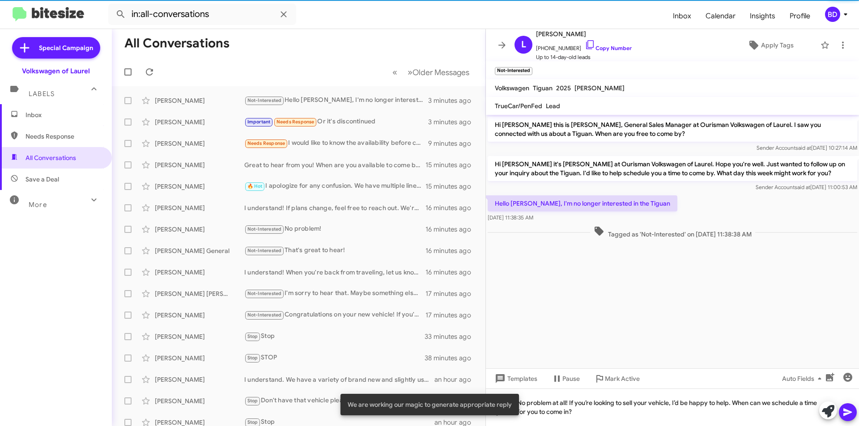
click at [850, 413] on icon at bounding box center [847, 413] width 8 height 8
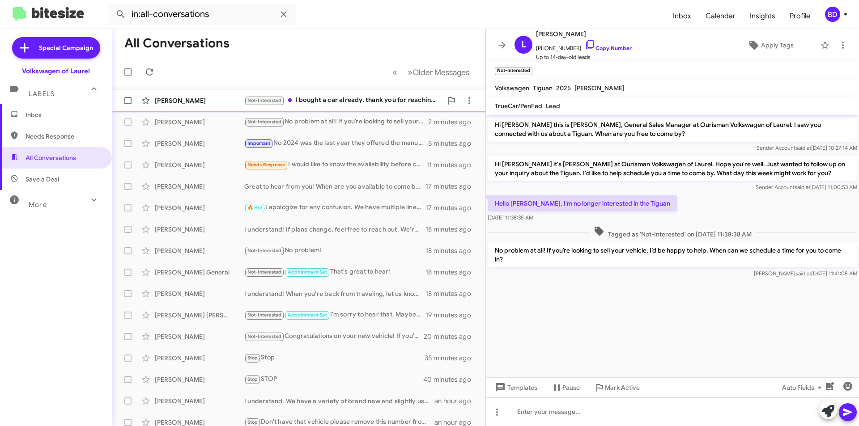
click at [328, 100] on div "Not-Interested I bought a car already, thank you for reaching out" at bounding box center [343, 100] width 198 height 10
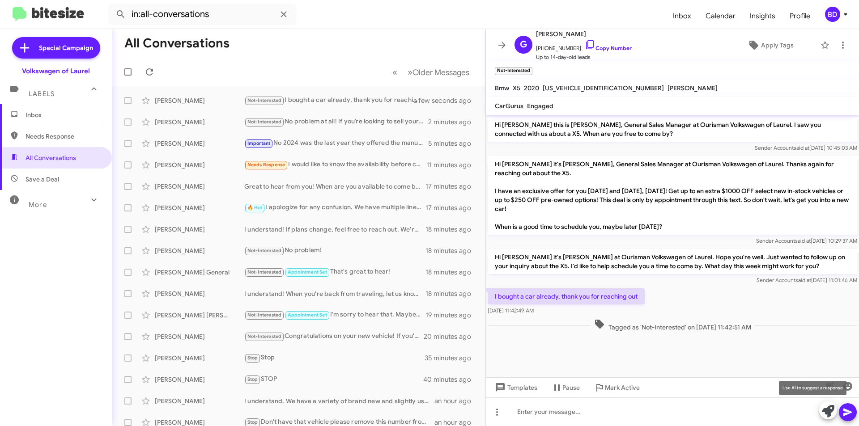
click at [829, 409] on icon at bounding box center [827, 411] width 13 height 13
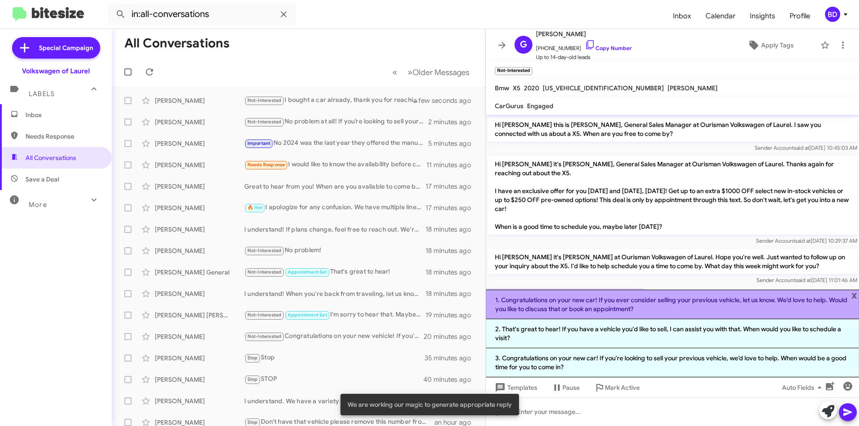
click at [647, 308] on li "1. Congratulations on your new car! If you ever consider selling your previous …" at bounding box center [672, 305] width 373 height 30
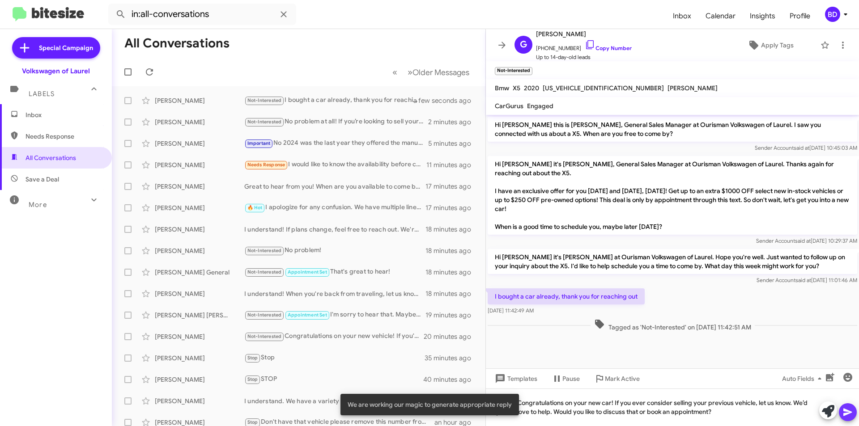
click at [846, 415] on icon at bounding box center [847, 413] width 8 height 8
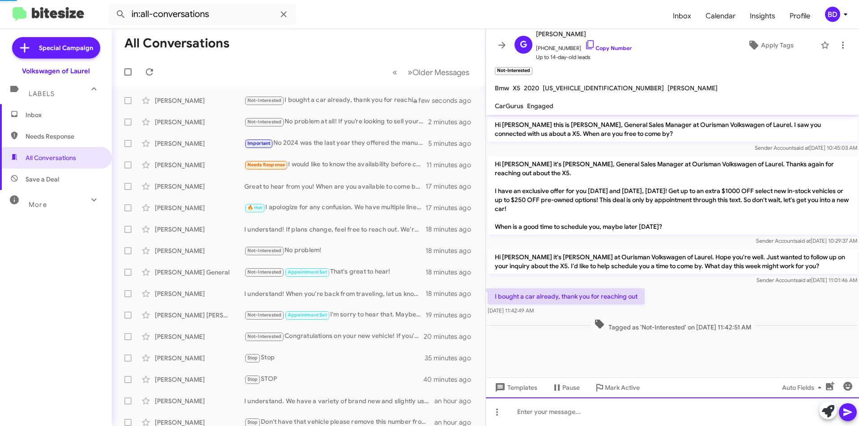
scroll to position [9, 0]
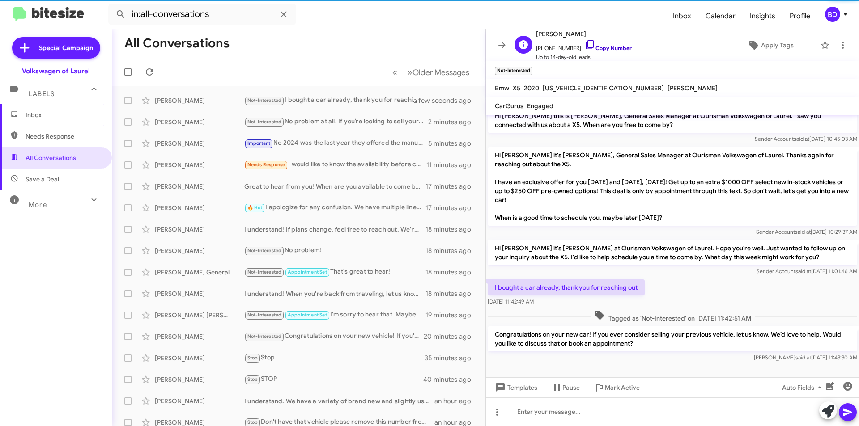
click at [615, 50] on link "Copy Number" at bounding box center [607, 48] width 47 height 7
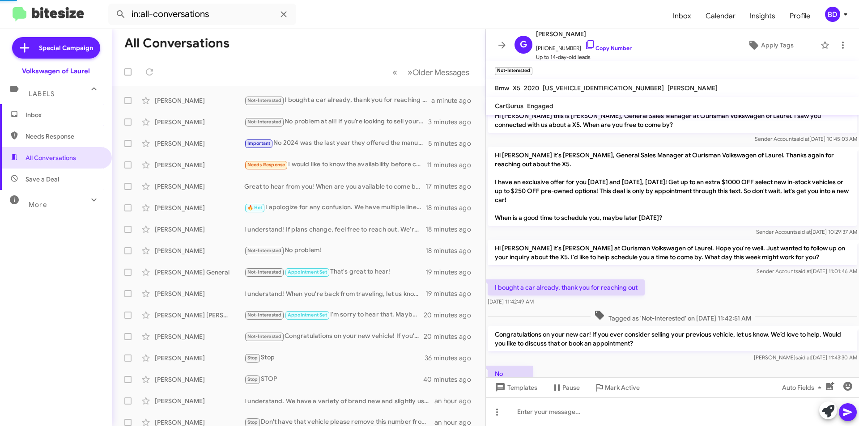
scroll to position [74, 0]
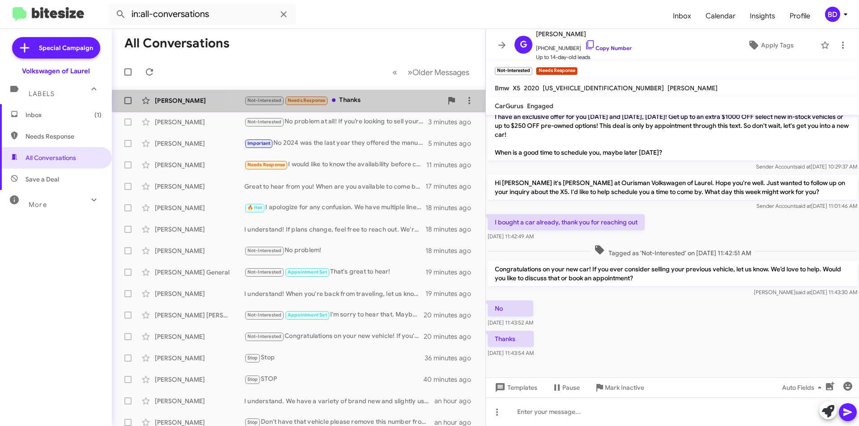
click at [371, 96] on div "Not-Interested Needs Response Thanks" at bounding box center [343, 100] width 198 height 10
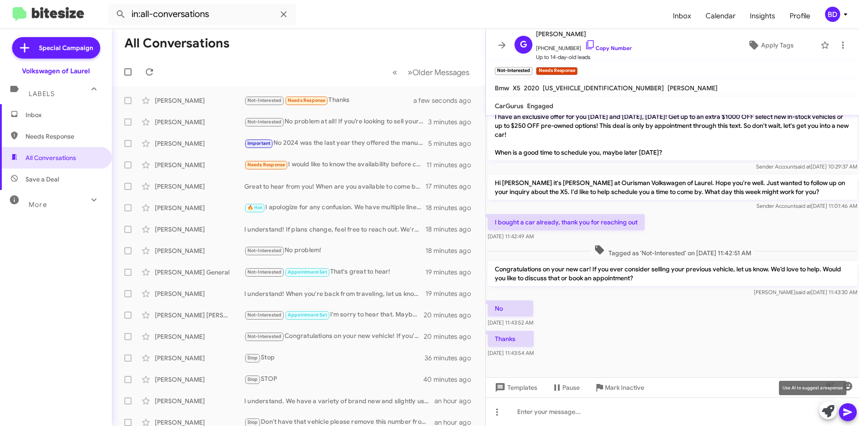
click at [829, 410] on icon at bounding box center [827, 411] width 13 height 13
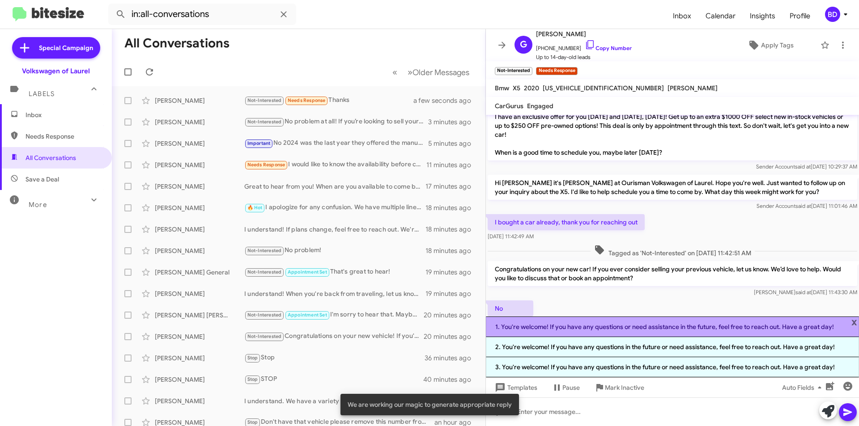
click at [644, 330] on li "1. You're welcome! If you have any questions or need assistance in the future, …" at bounding box center [672, 327] width 373 height 21
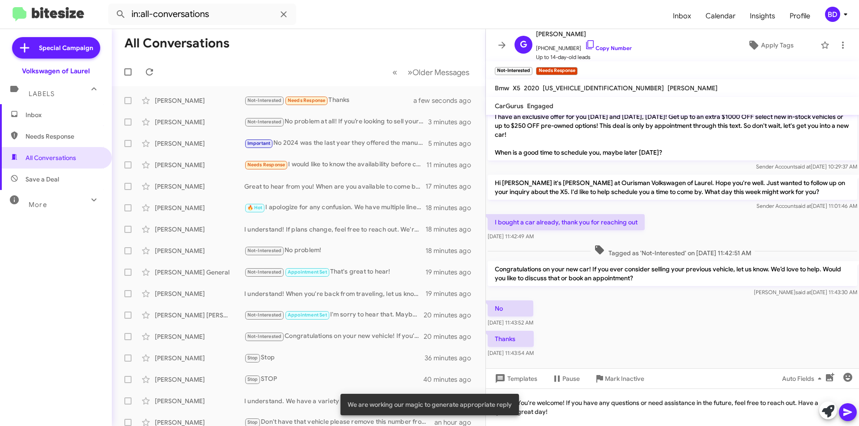
click at [847, 410] on icon at bounding box center [847, 413] width 8 height 8
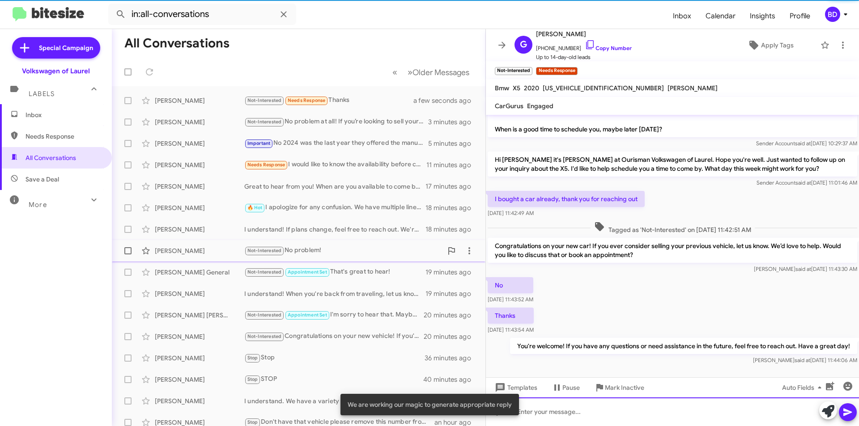
scroll to position [107, 0]
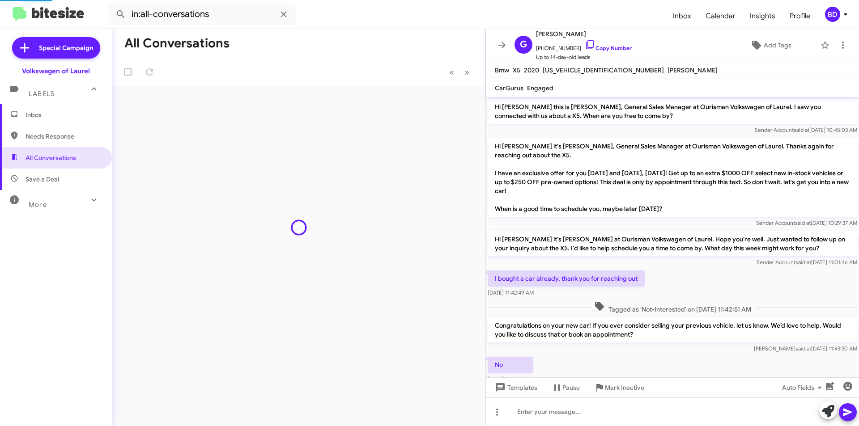
scroll to position [89, 0]
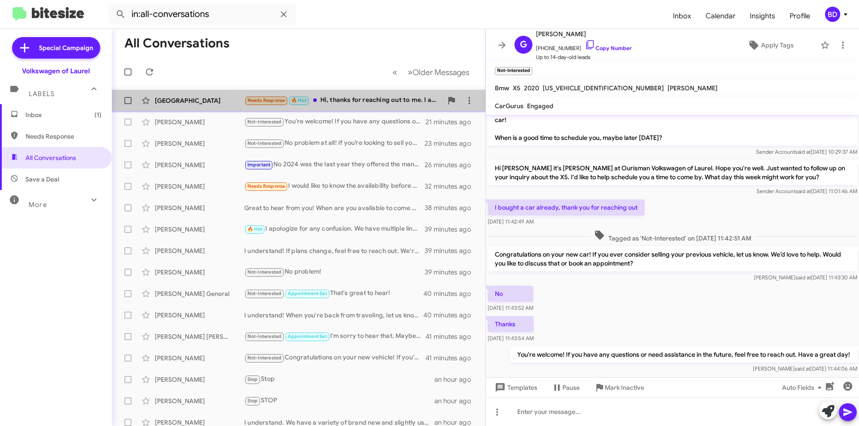
click at [351, 99] on div "Needs Response 🔥 Hot Hi, thanks for reaching out to me. I am able to come to se…" at bounding box center [343, 100] width 198 height 10
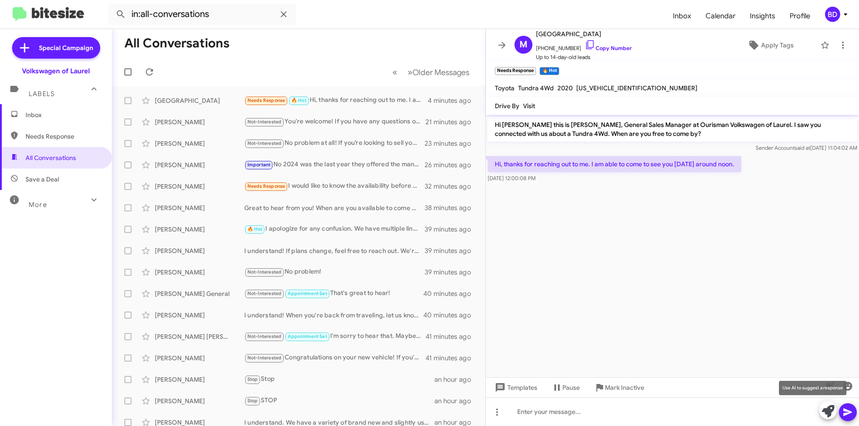
click at [830, 412] on icon at bounding box center [827, 411] width 13 height 13
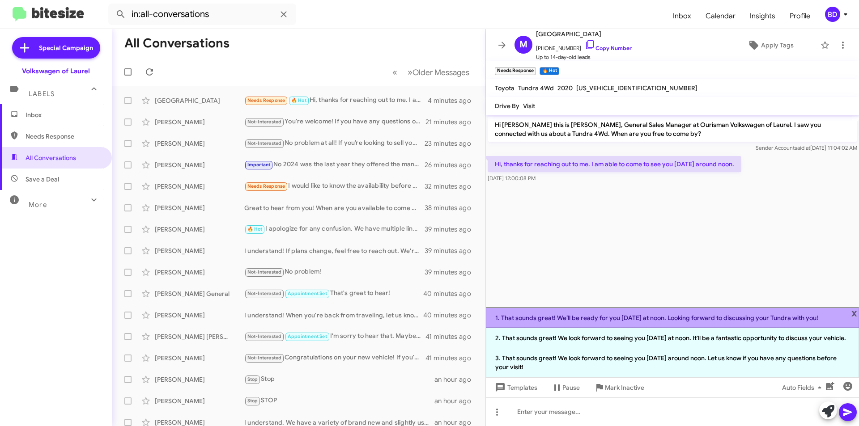
click at [632, 308] on li "1. That sounds great! We’ll be ready for you on Friday at noon. Looking forward…" at bounding box center [672, 318] width 373 height 21
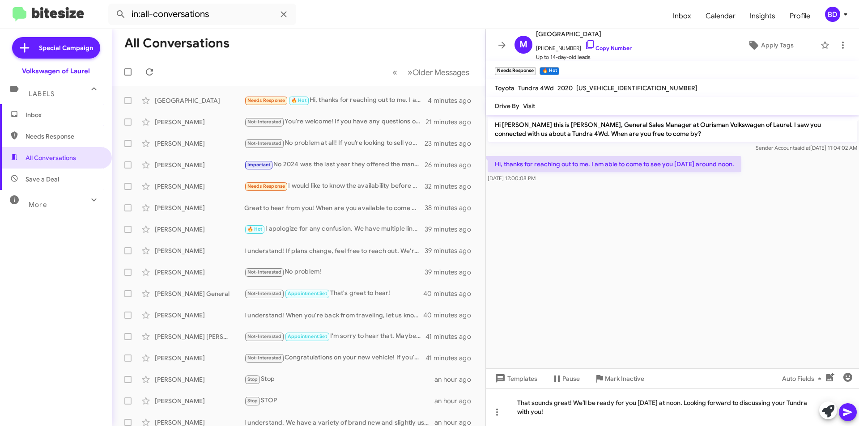
click at [845, 410] on icon at bounding box center [847, 413] width 8 height 8
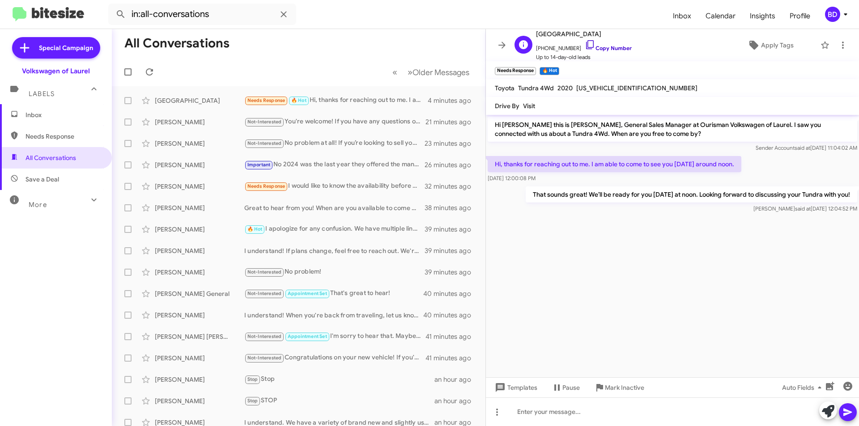
click at [606, 48] on link "Copy Number" at bounding box center [607, 48] width 47 height 7
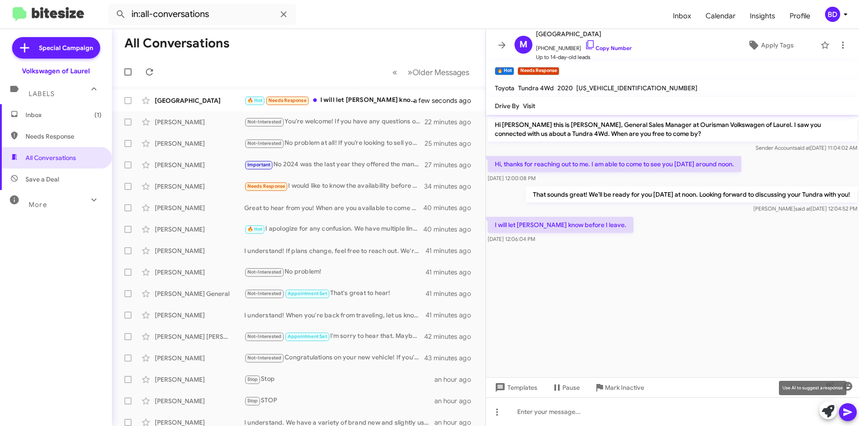
click at [828, 408] on icon at bounding box center [827, 411] width 13 height 13
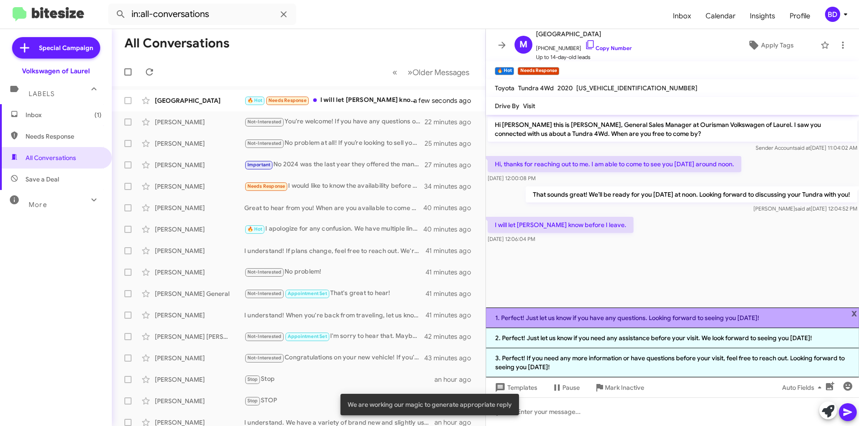
click at [667, 318] on li "1. Perfect! Just let us know if you have any questions. Looking forward to seei…" at bounding box center [672, 318] width 373 height 21
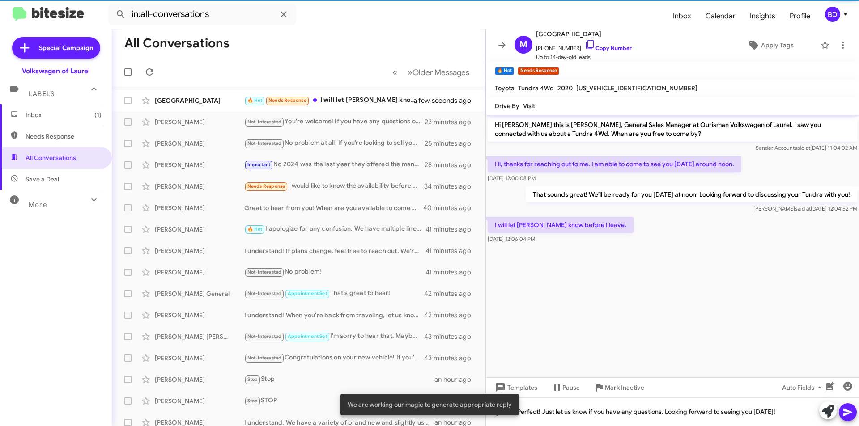
click at [847, 408] on icon at bounding box center [847, 412] width 11 height 11
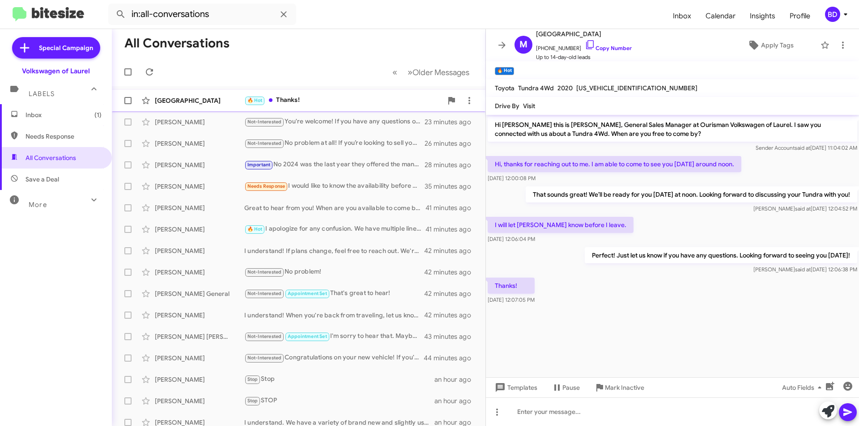
click at [336, 104] on div "🔥 Hot Thanks!" at bounding box center [343, 100] width 198 height 10
click at [848, 388] on icon "button" at bounding box center [847, 386] width 11 height 11
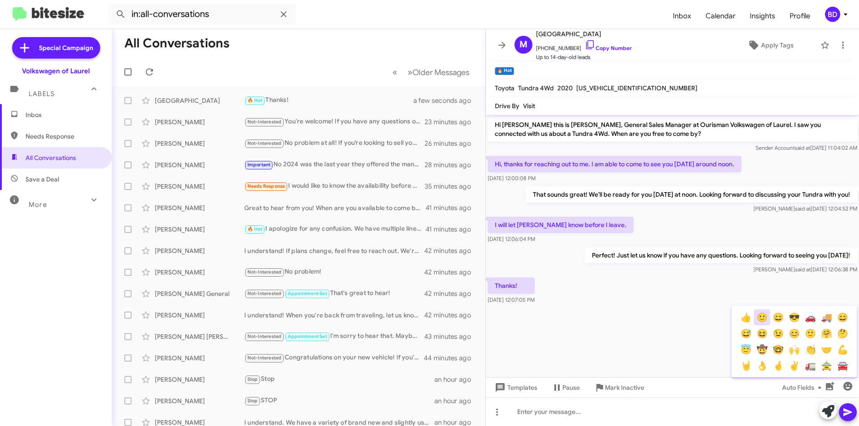
click at [764, 319] on button "🙂" at bounding box center [761, 317] width 16 height 16
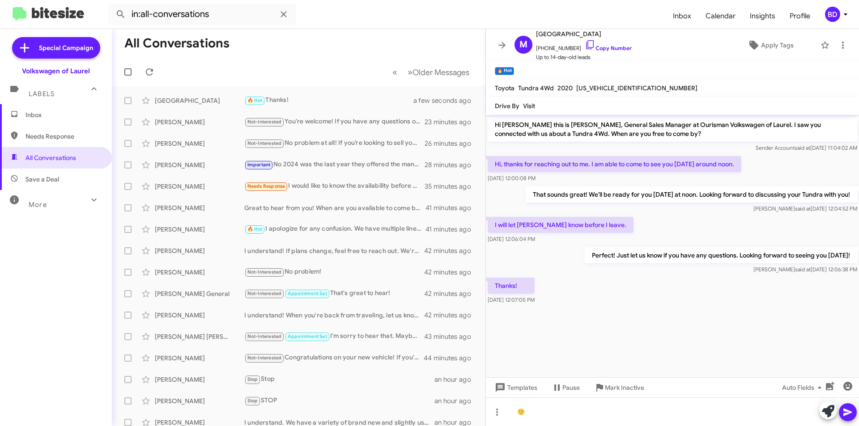
click at [850, 408] on icon at bounding box center [847, 412] width 11 height 11
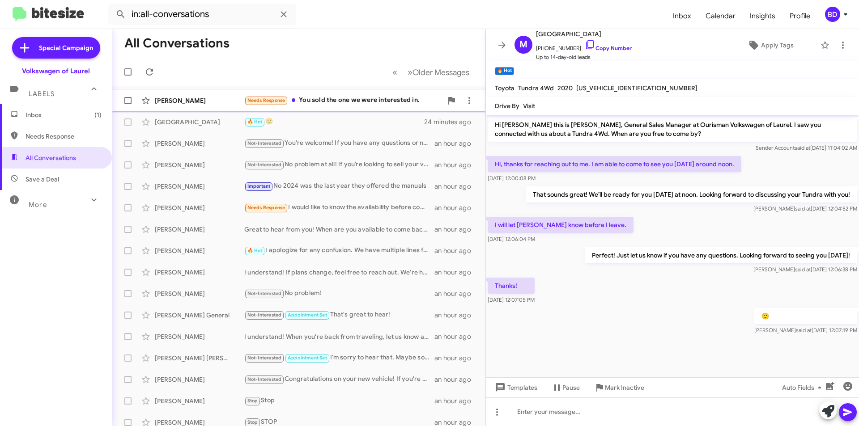
click at [383, 99] on div "Needs Response You sold the one we were interested in." at bounding box center [343, 100] width 198 height 10
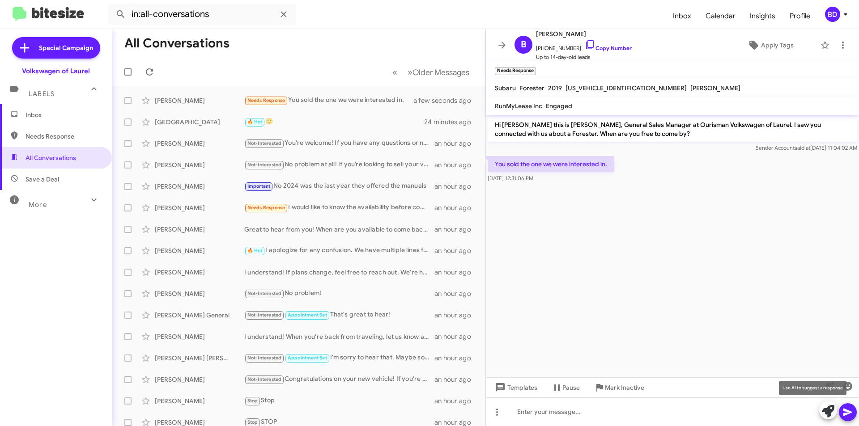
click at [829, 418] on span at bounding box center [827, 412] width 13 height 20
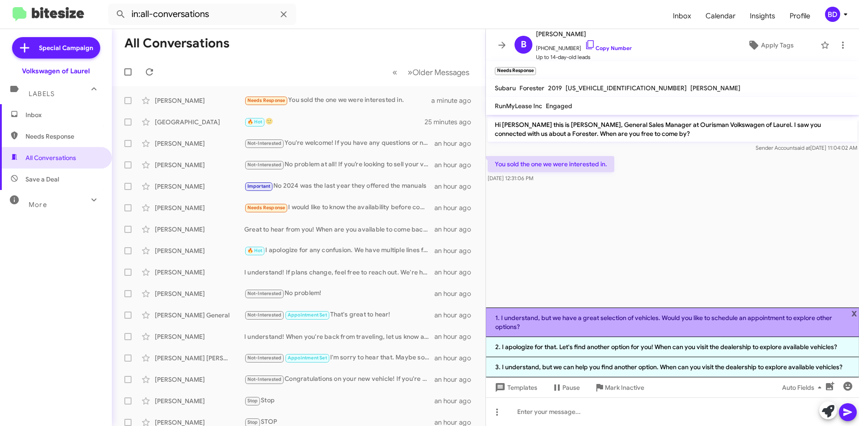
click at [617, 322] on li "1. I understand, but we have a great selection of vehicles. Would you like to s…" at bounding box center [672, 323] width 373 height 30
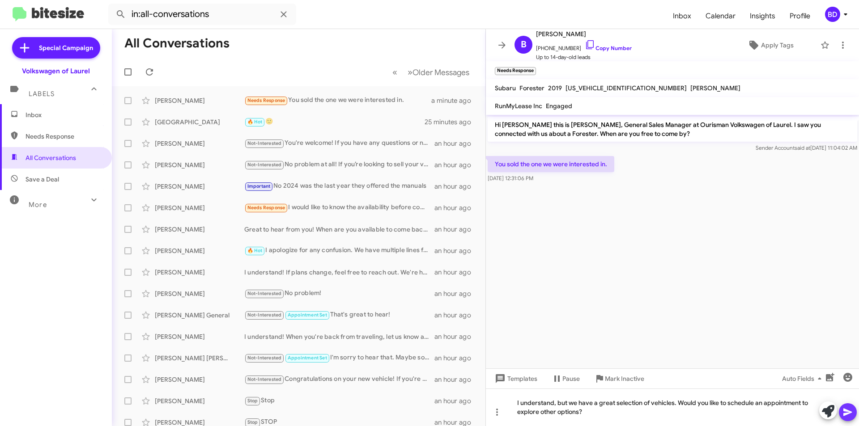
click at [845, 414] on icon at bounding box center [847, 413] width 8 height 8
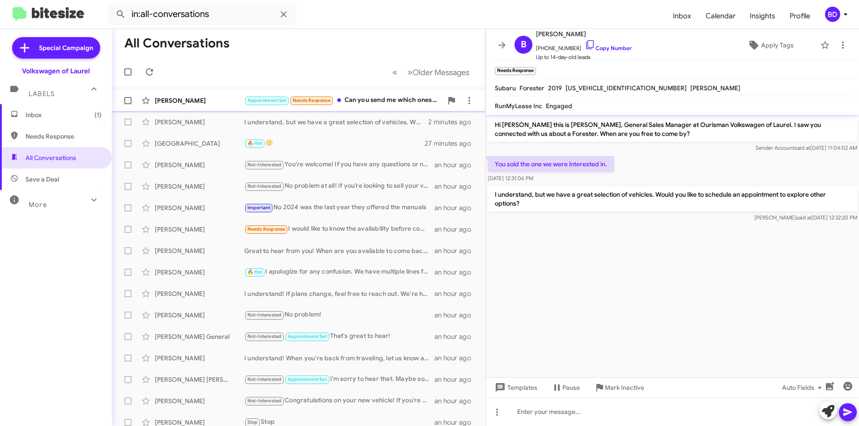
click at [376, 104] on div "Appointment Set Needs Response Can you send me which ones are available before …" at bounding box center [343, 100] width 198 height 10
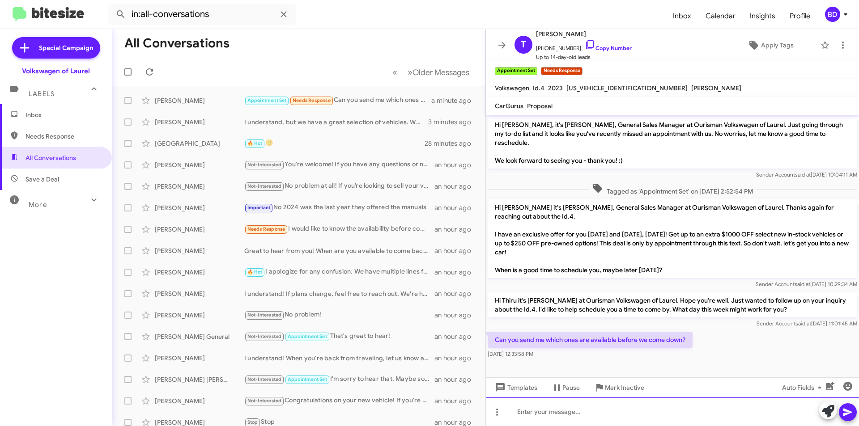
paste div
click at [850, 412] on icon at bounding box center [847, 413] width 8 height 8
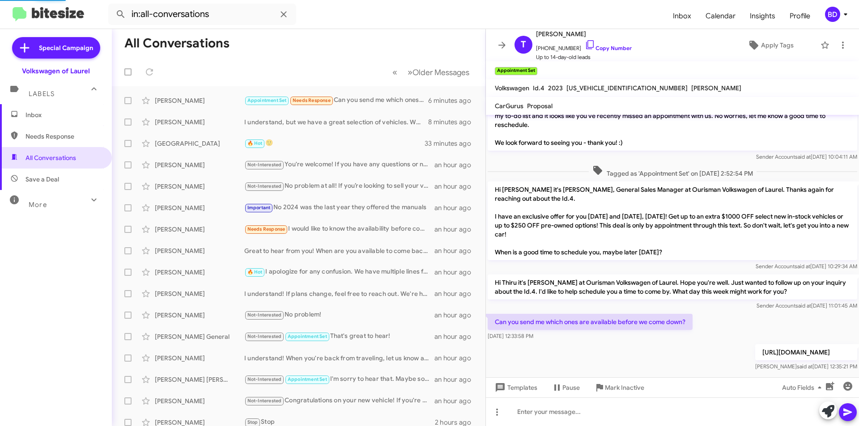
scroll to position [51, 0]
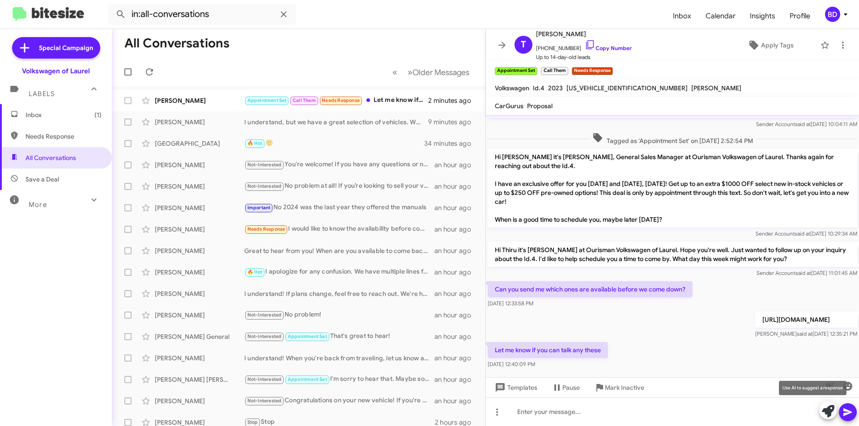
click at [831, 415] on icon at bounding box center [827, 411] width 13 height 13
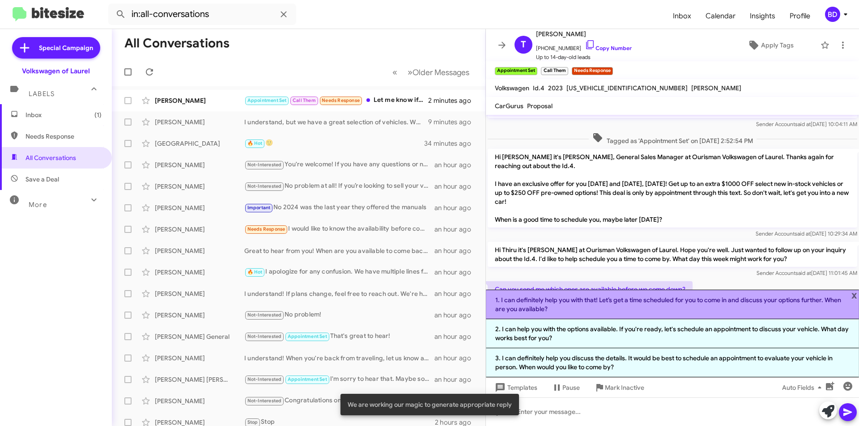
click at [580, 303] on li "1. I can definitely help you with that! Let’s get a time scheduled for you to c…" at bounding box center [672, 305] width 373 height 30
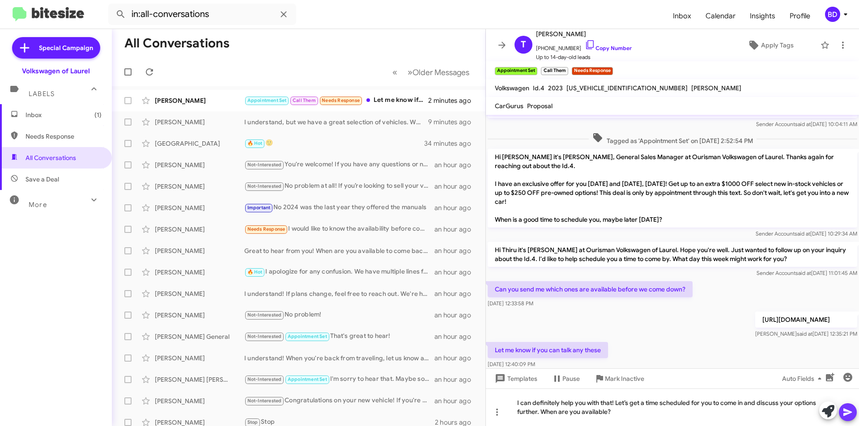
click at [846, 410] on icon at bounding box center [847, 413] width 8 height 8
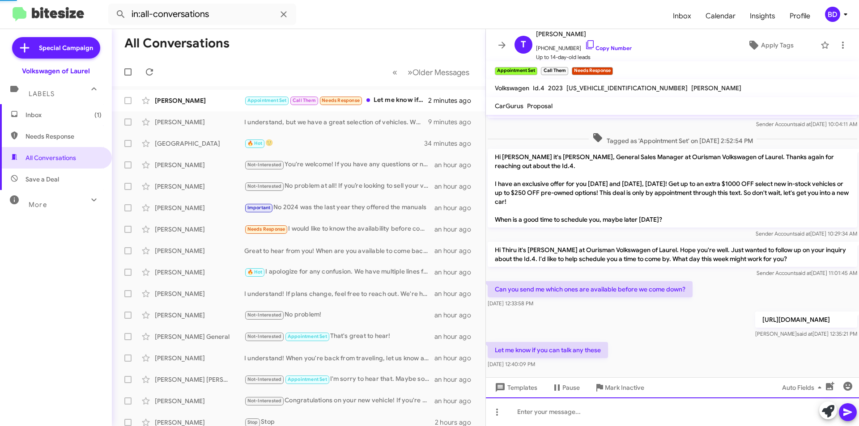
scroll to position [18, 0]
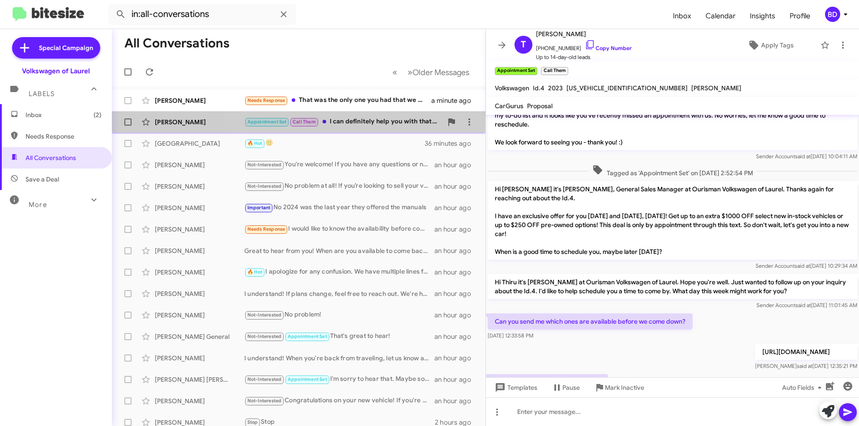
click at [359, 116] on div "Thiru Vignarajah Appointment Set Call Them I can definitely help you with that!…" at bounding box center [298, 122] width 359 height 18
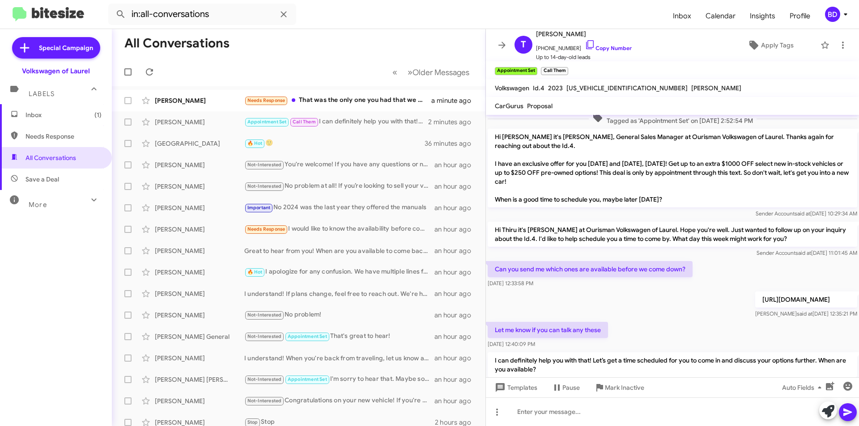
scroll to position [92, 0]
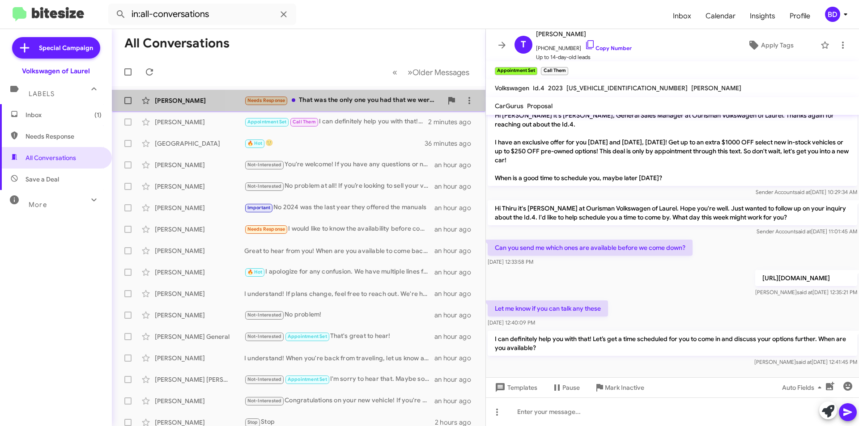
click at [343, 100] on div "Needs Response That was the only one you had that we were considering." at bounding box center [343, 100] width 198 height 10
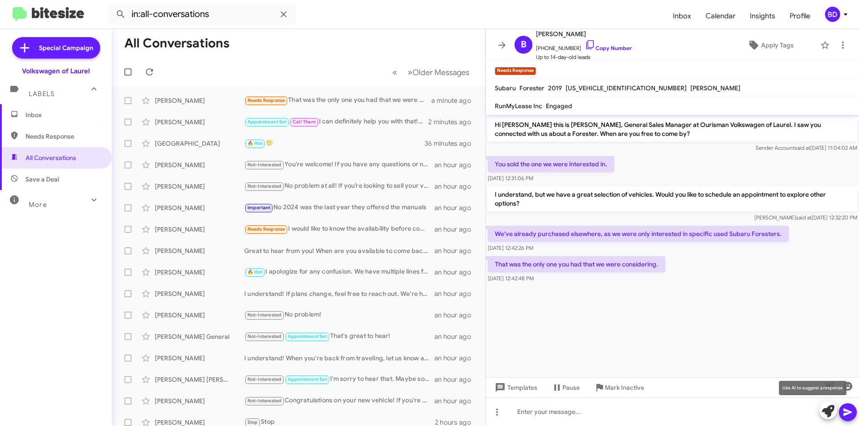
click at [828, 416] on icon at bounding box center [827, 411] width 13 height 13
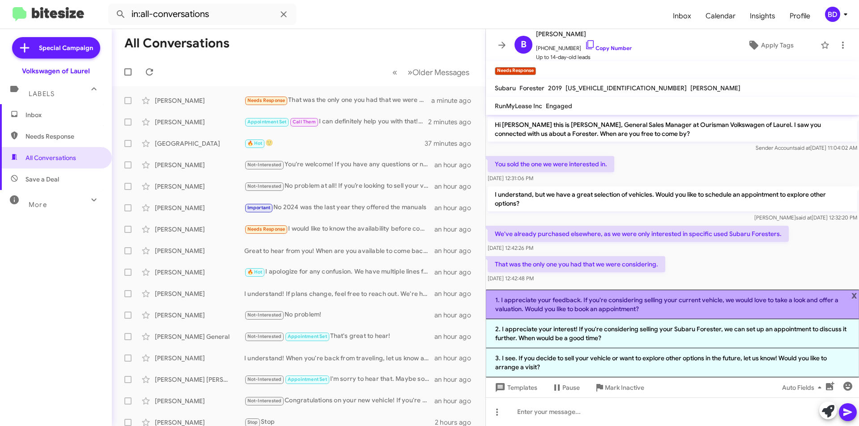
click at [696, 309] on li "1. I appreciate your feedback. If you're considering selling your current vehic…" at bounding box center [672, 305] width 373 height 30
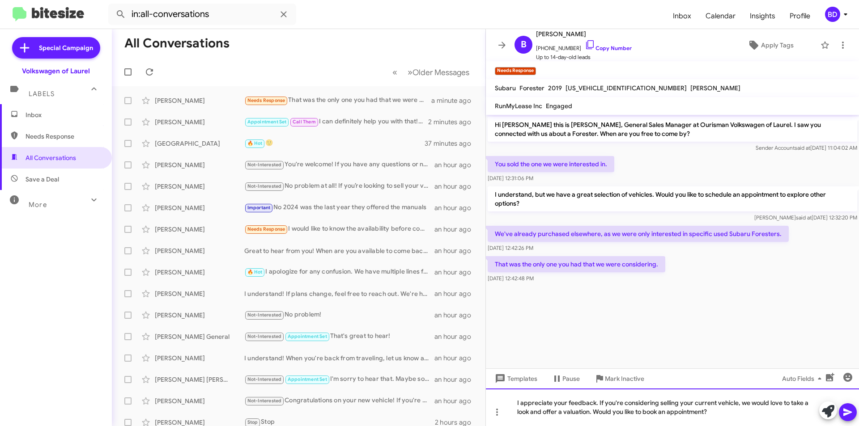
drag, startPoint x: 597, startPoint y: 403, endPoint x: 722, endPoint y: 416, distance: 125.9
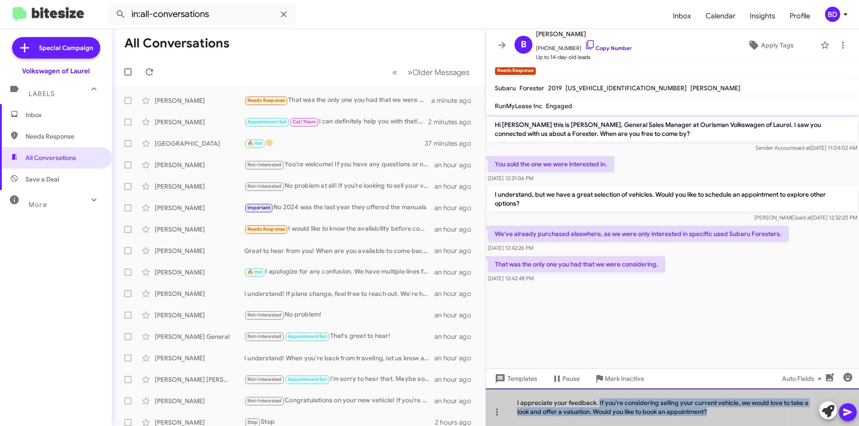
drag, startPoint x: 597, startPoint y: 402, endPoint x: 720, endPoint y: 416, distance: 123.7
click at [720, 416] on div "I appreciate your feedback. If you're considering selling your current vehicle,…" at bounding box center [672, 408] width 373 height 38
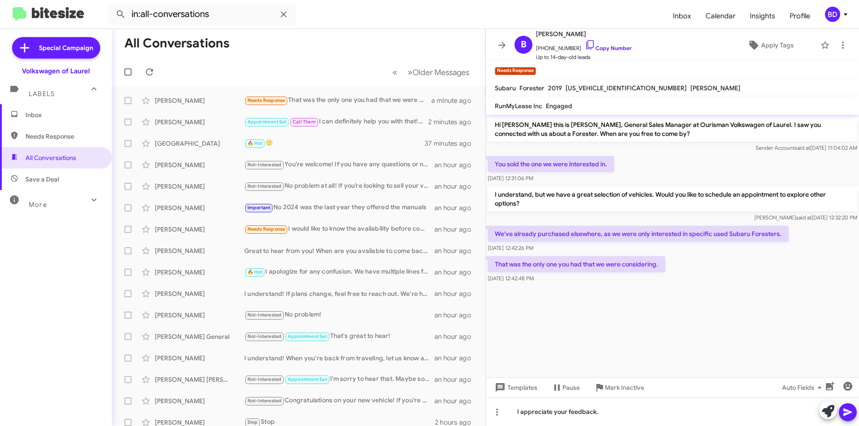
click at [844, 411] on icon at bounding box center [847, 413] width 8 height 8
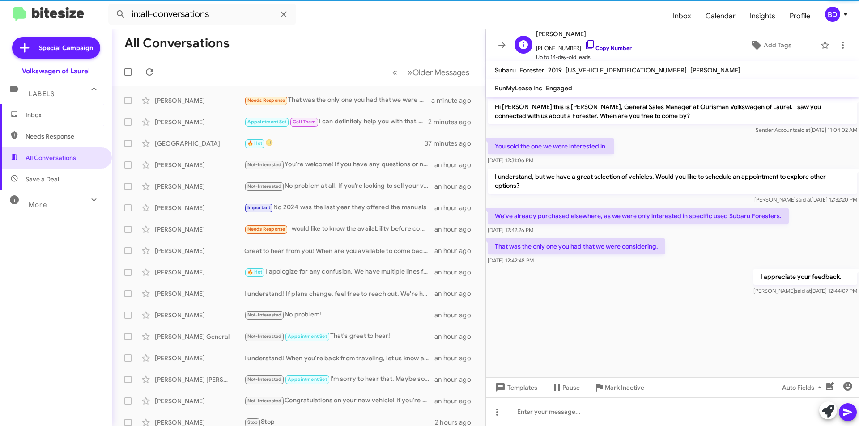
click at [596, 47] on link "Copy Number" at bounding box center [607, 48] width 47 height 7
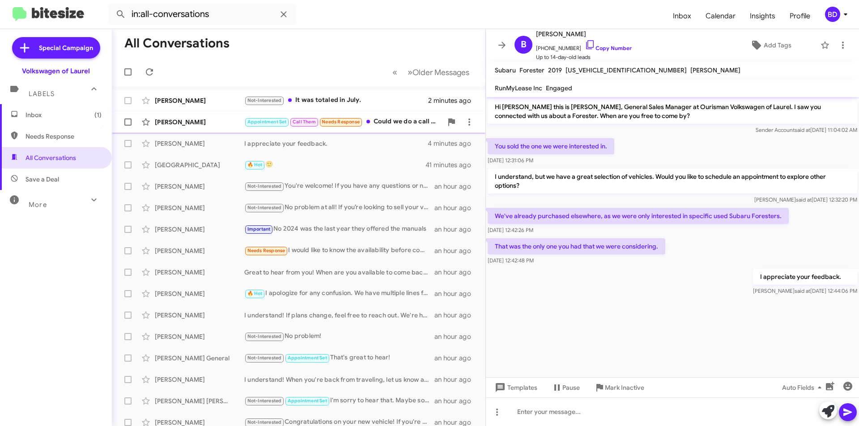
click at [398, 122] on div "Appointment Set Call Them Needs Response Could we do a call now? I have a half …" at bounding box center [343, 122] width 198 height 10
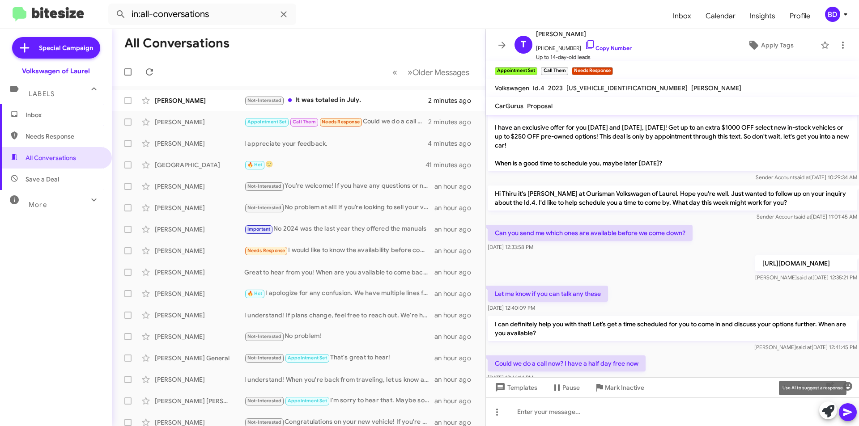
click at [827, 413] on icon at bounding box center [827, 411] width 13 height 13
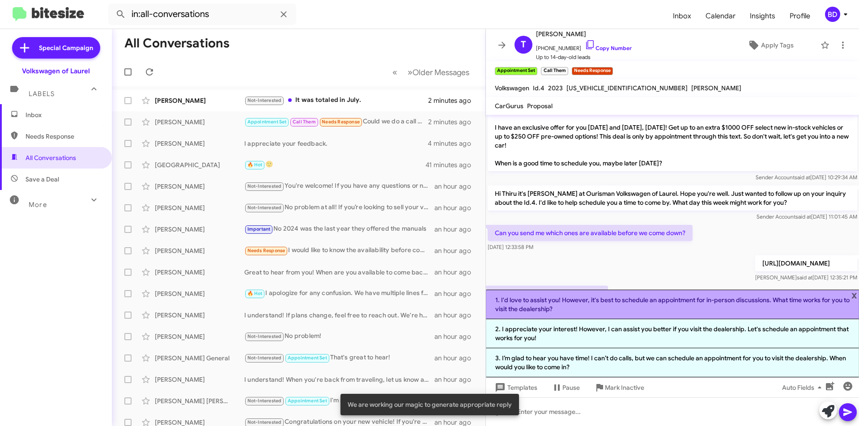
click at [616, 306] on li "1. I'd love to assist you! However, it's best to schedule an appointment for in…" at bounding box center [672, 305] width 373 height 30
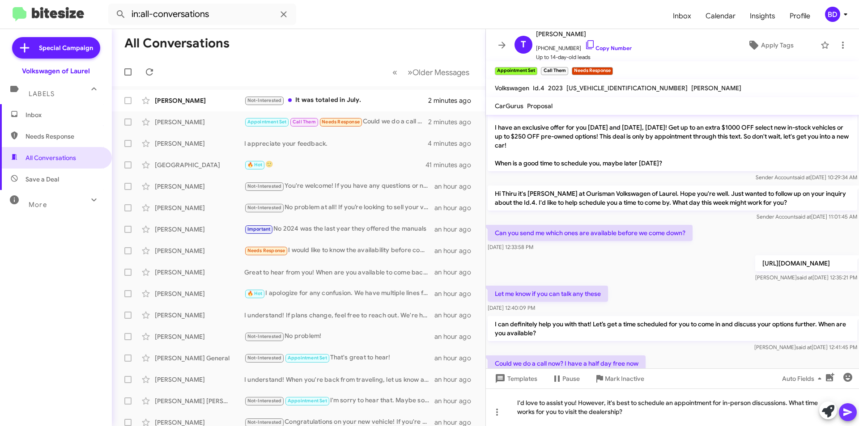
click at [850, 414] on icon at bounding box center [847, 412] width 11 height 11
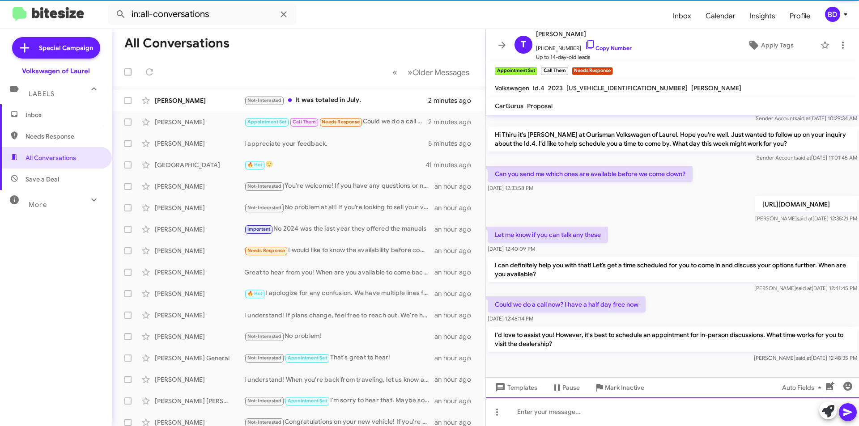
scroll to position [166, 0]
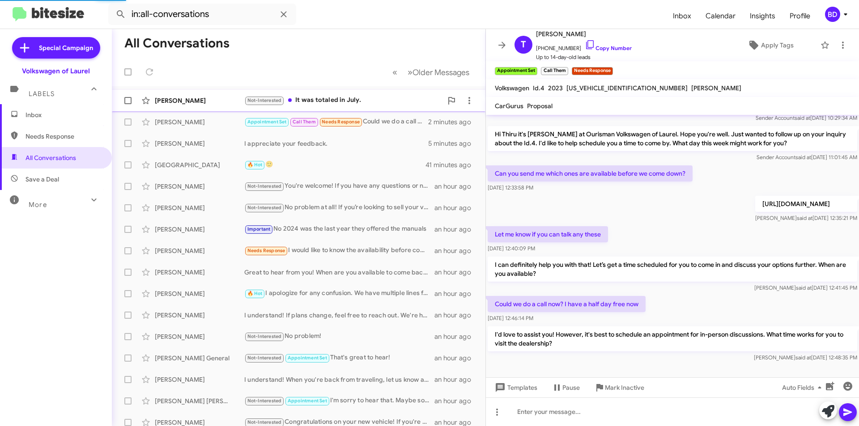
click at [352, 100] on div "Not-Interested It was totaled in July." at bounding box center [343, 100] width 198 height 10
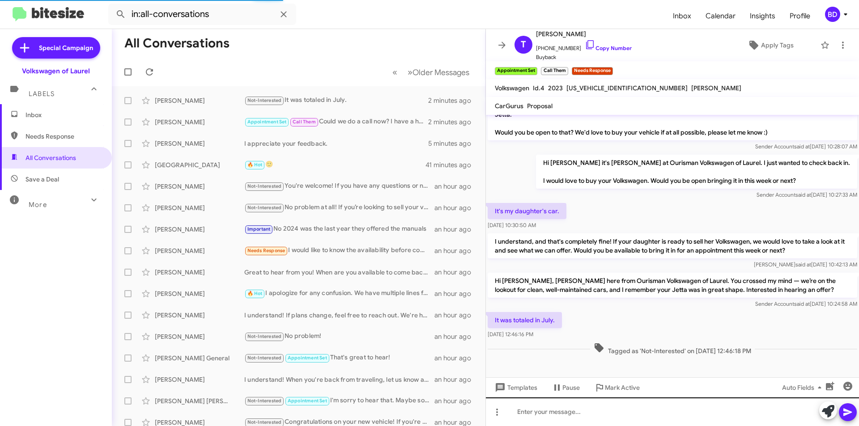
scroll to position [107, 0]
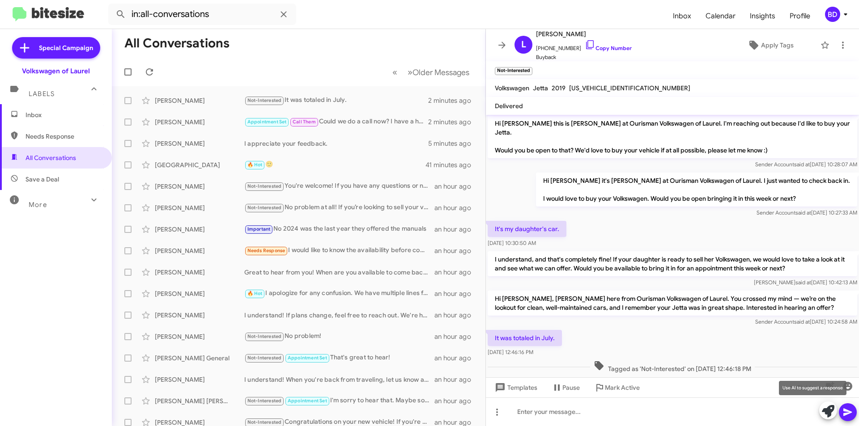
click at [829, 411] on icon at bounding box center [827, 411] width 13 height 13
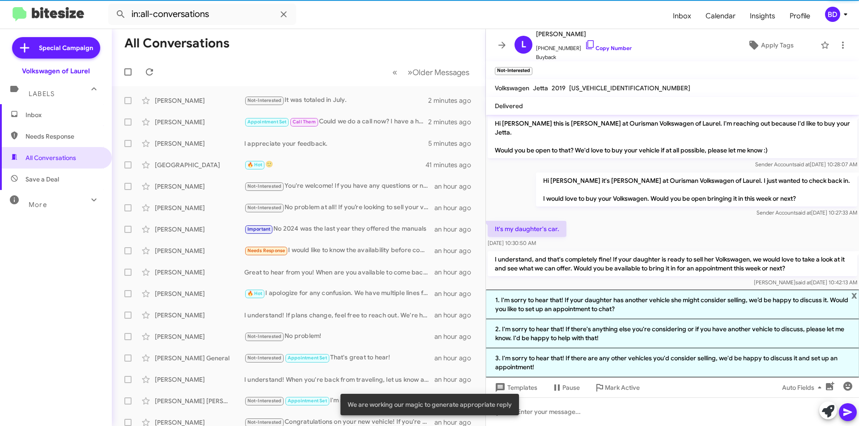
scroll to position [166, 0]
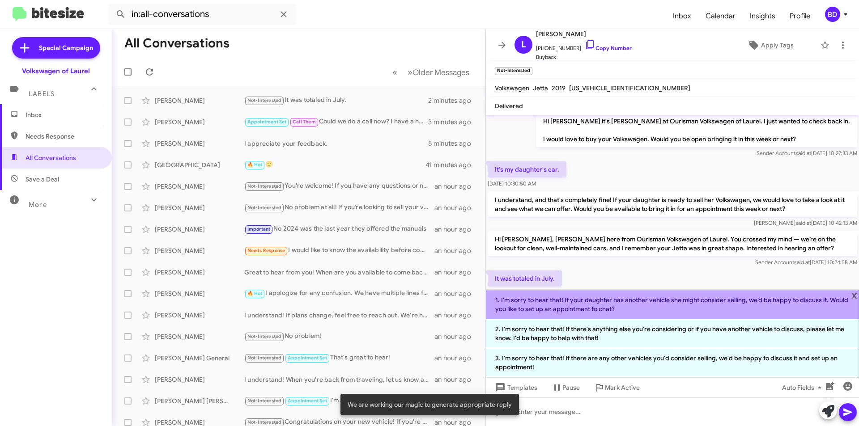
click at [621, 308] on li "1. I'm sorry to hear that! If your daughter has another vehicle she might consi…" at bounding box center [672, 305] width 373 height 30
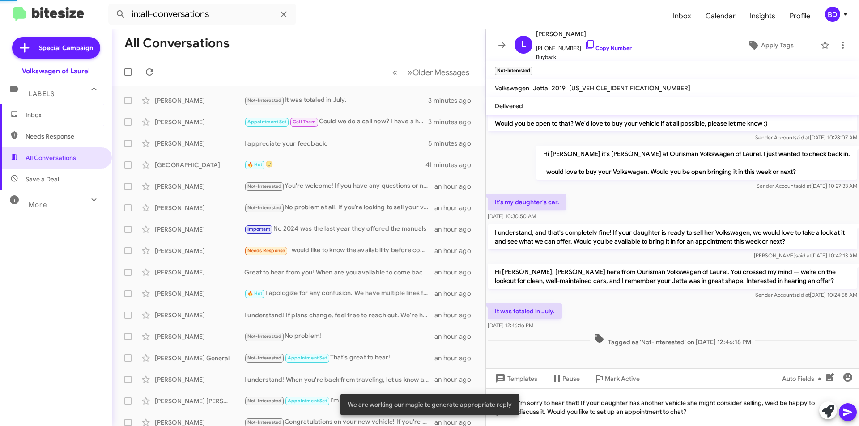
scroll to position [116, 0]
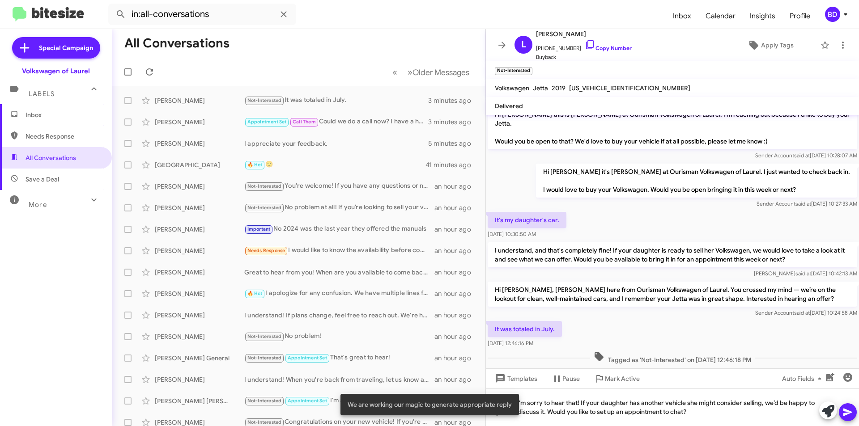
click at [853, 413] on button at bounding box center [847, 412] width 18 height 18
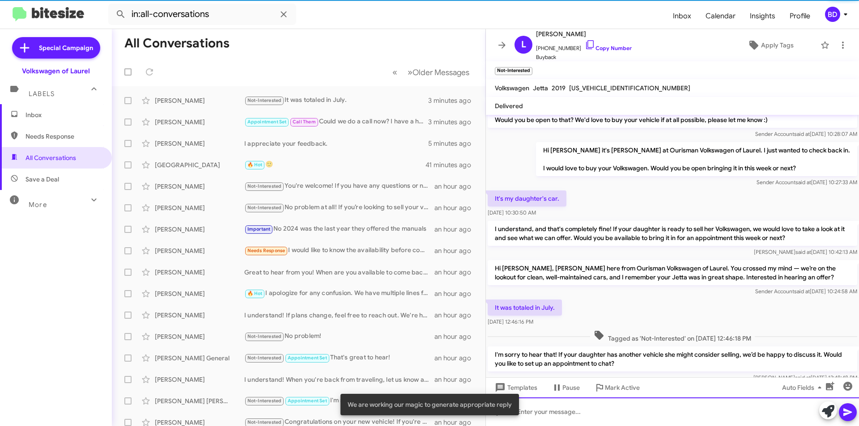
scroll to position [148, 0]
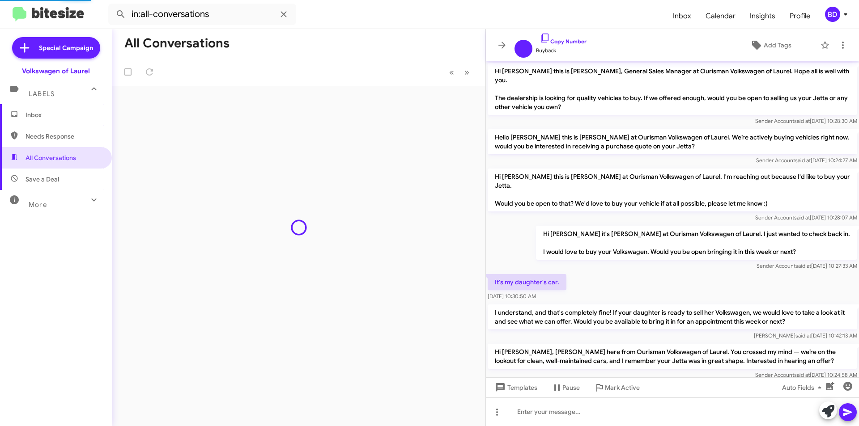
scroll to position [95, 0]
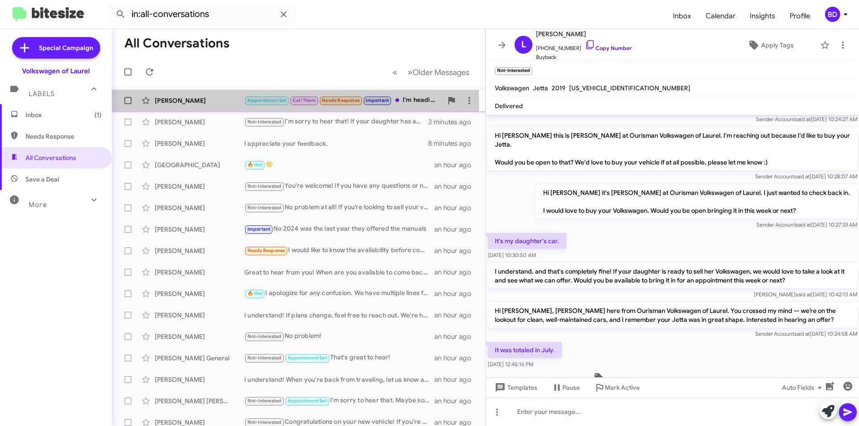
click at [228, 104] on div "[PERSON_NAME]" at bounding box center [199, 100] width 89 height 9
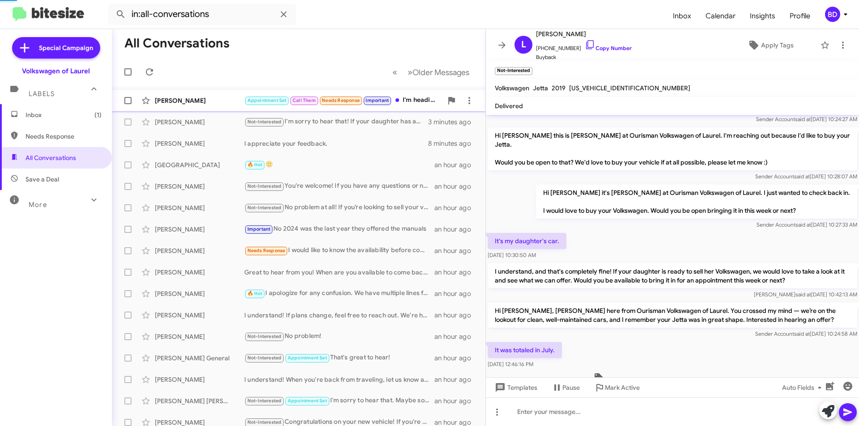
scroll to position [199, 0]
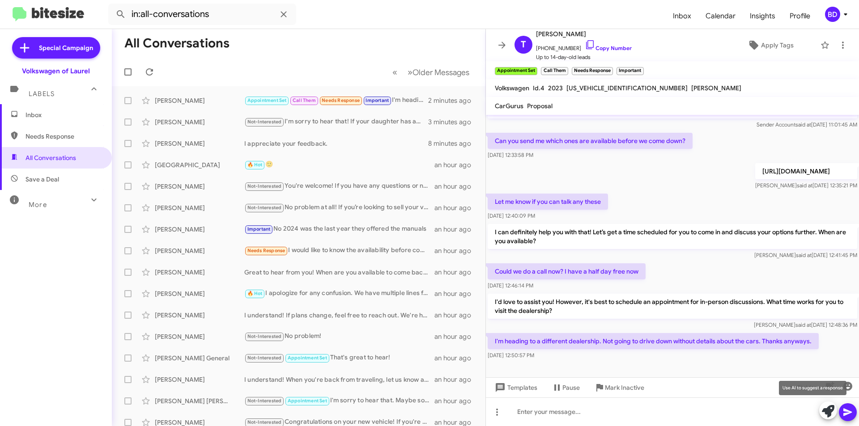
click at [825, 413] on icon at bounding box center [827, 411] width 13 height 13
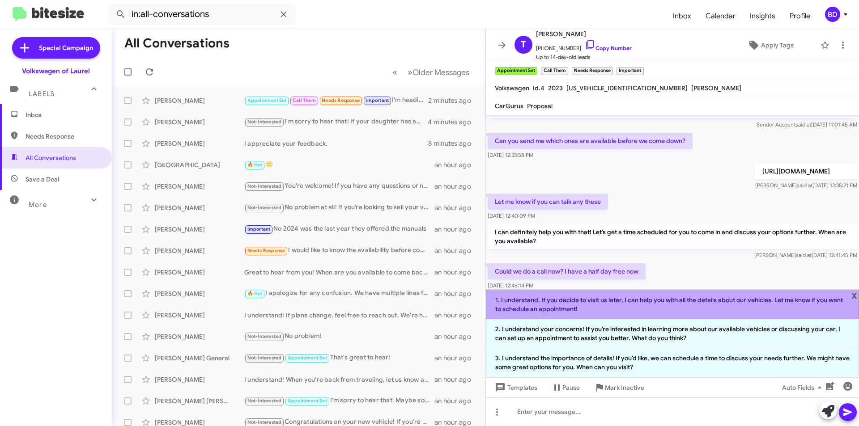
click at [727, 306] on li "1. I understand. If you decide to visit us later, I can help you with all the d…" at bounding box center [672, 305] width 373 height 30
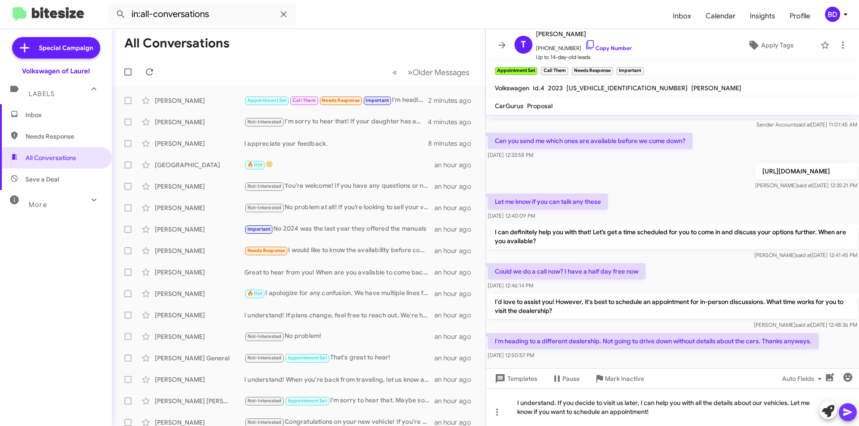
click at [845, 420] on span at bounding box center [847, 412] width 11 height 18
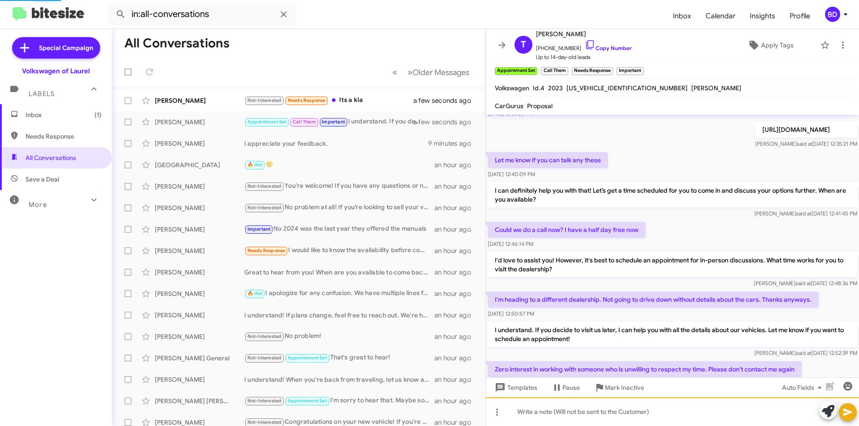
scroll to position [273, 0]
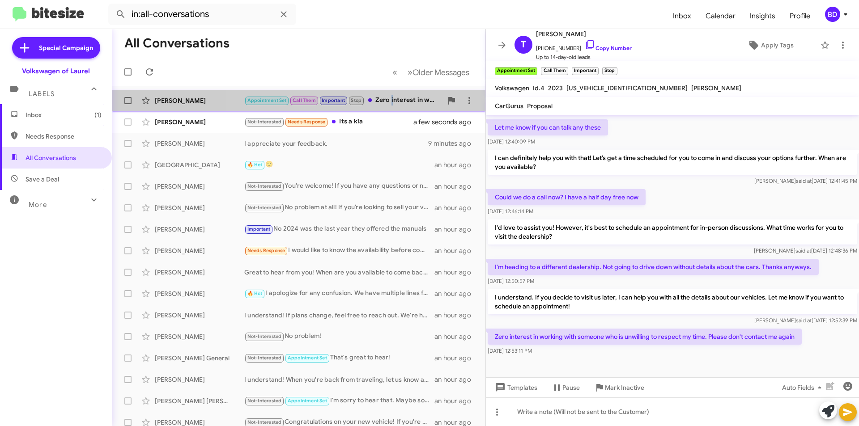
click at [392, 101] on div "Appointment Set Call Them Important Stop Zero interest in working with someone …" at bounding box center [343, 100] width 198 height 10
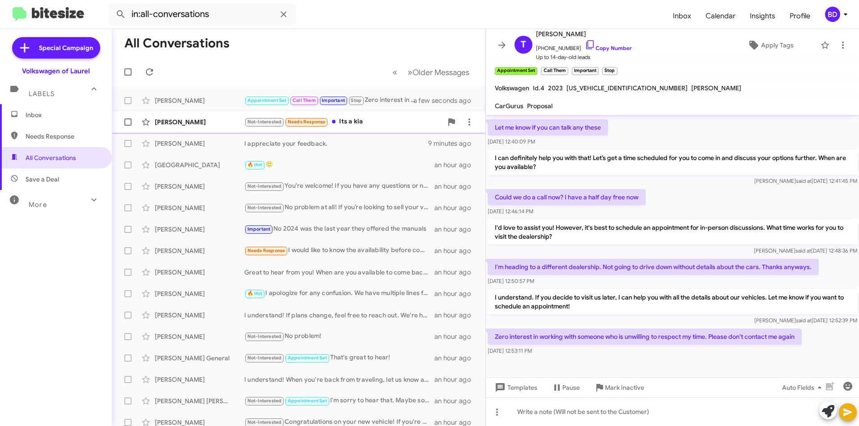
click at [360, 122] on div "Not-Interested Needs Response Its a kia" at bounding box center [343, 122] width 198 height 10
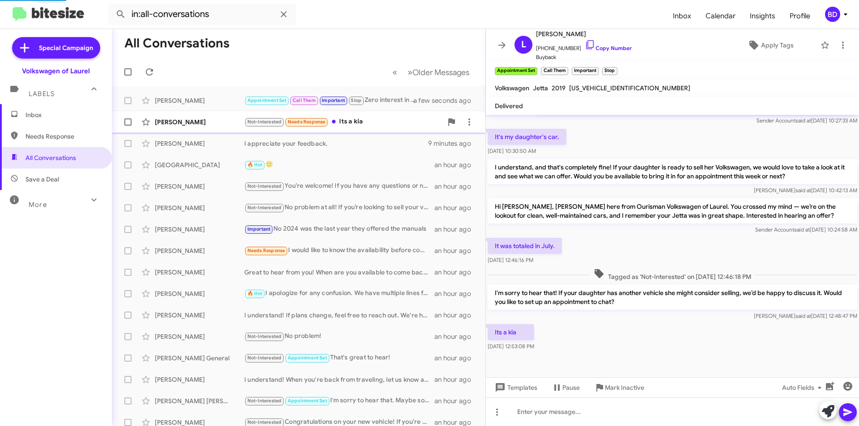
scroll to position [181, 0]
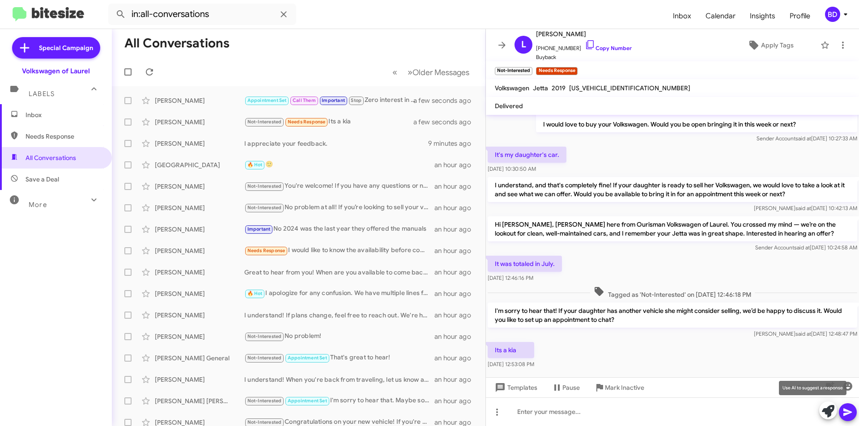
click at [828, 410] on icon at bounding box center [827, 411] width 13 height 13
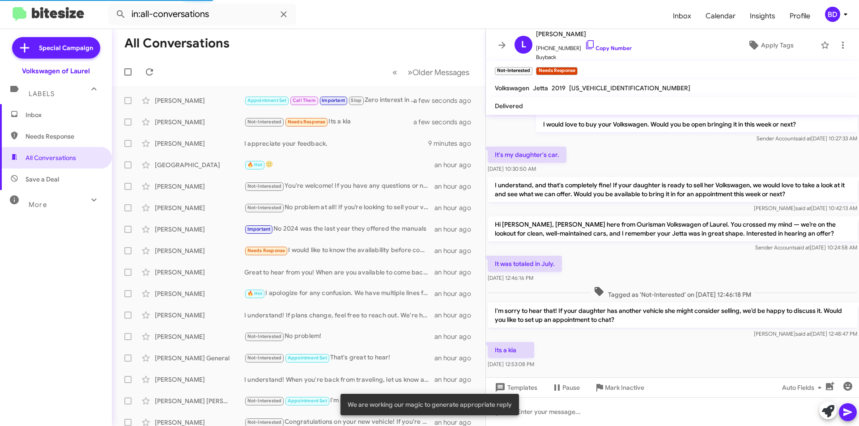
scroll to position [269, 0]
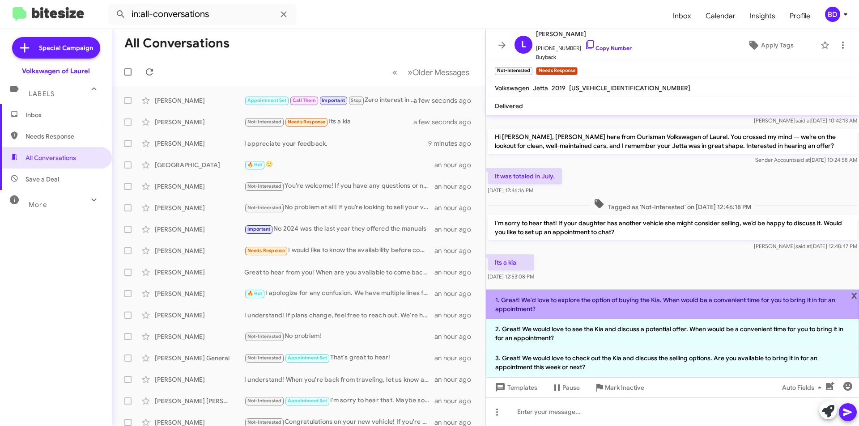
click at [660, 310] on li "1. Great! We'd love to explore the option of buying the Kia. When would be a co…" at bounding box center [672, 305] width 373 height 30
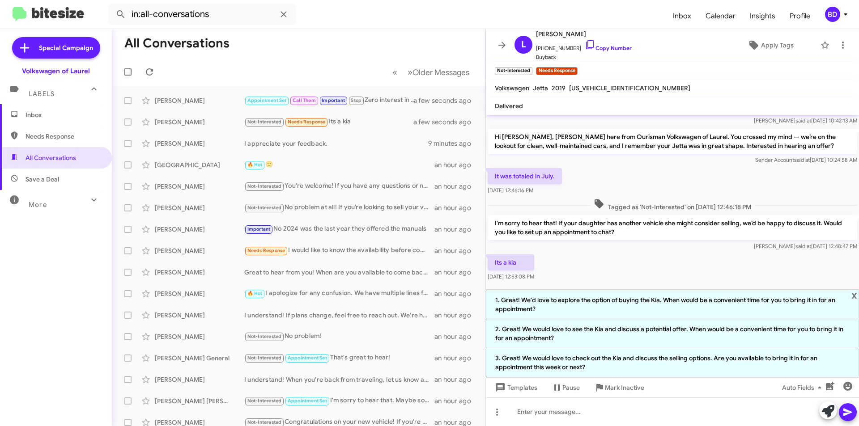
scroll to position [190, 0]
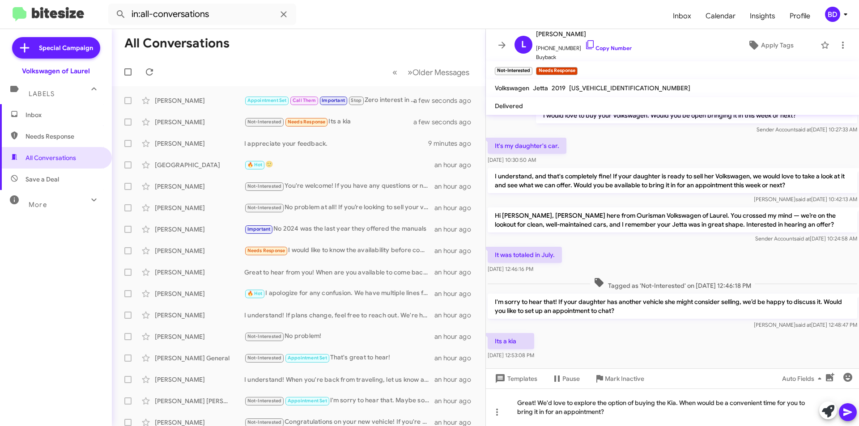
click at [846, 413] on icon at bounding box center [847, 413] width 8 height 8
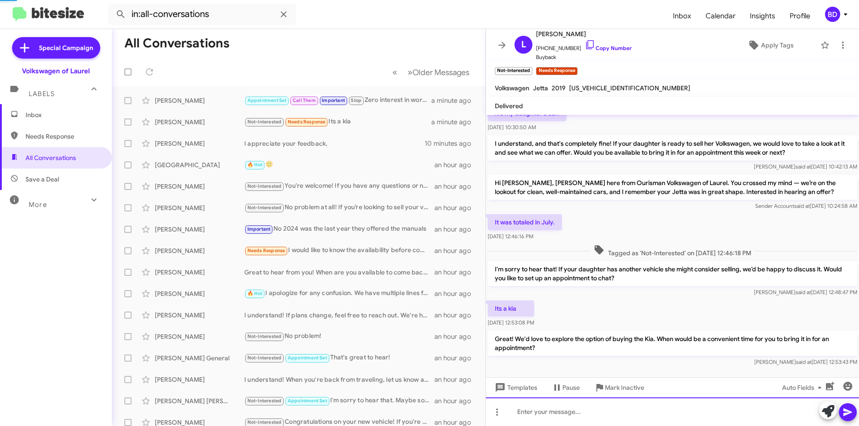
scroll to position [264, 0]
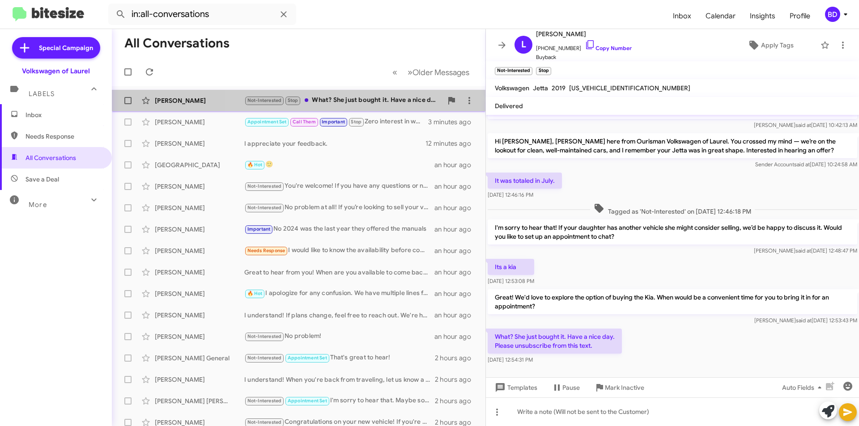
click at [351, 96] on div "Not-Interested Stop What? She just bought it. Have a nice day. Please unsubscri…" at bounding box center [343, 100] width 198 height 10
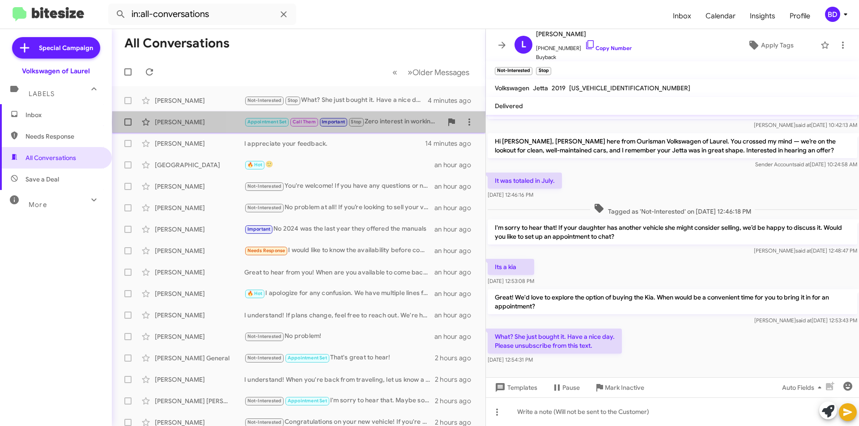
click at [385, 123] on div "Appointment Set Call Them Important Stop Zero interest in working with someone …" at bounding box center [343, 122] width 198 height 10
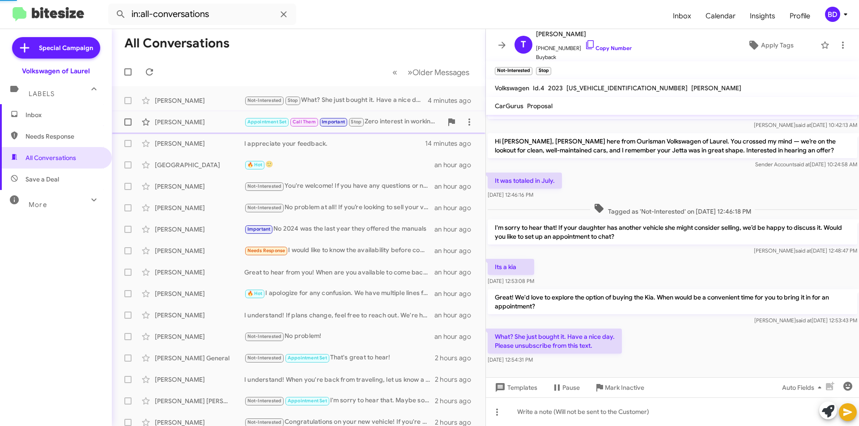
scroll to position [273, 0]
